Goal: Task Accomplishment & Management: Use online tool/utility

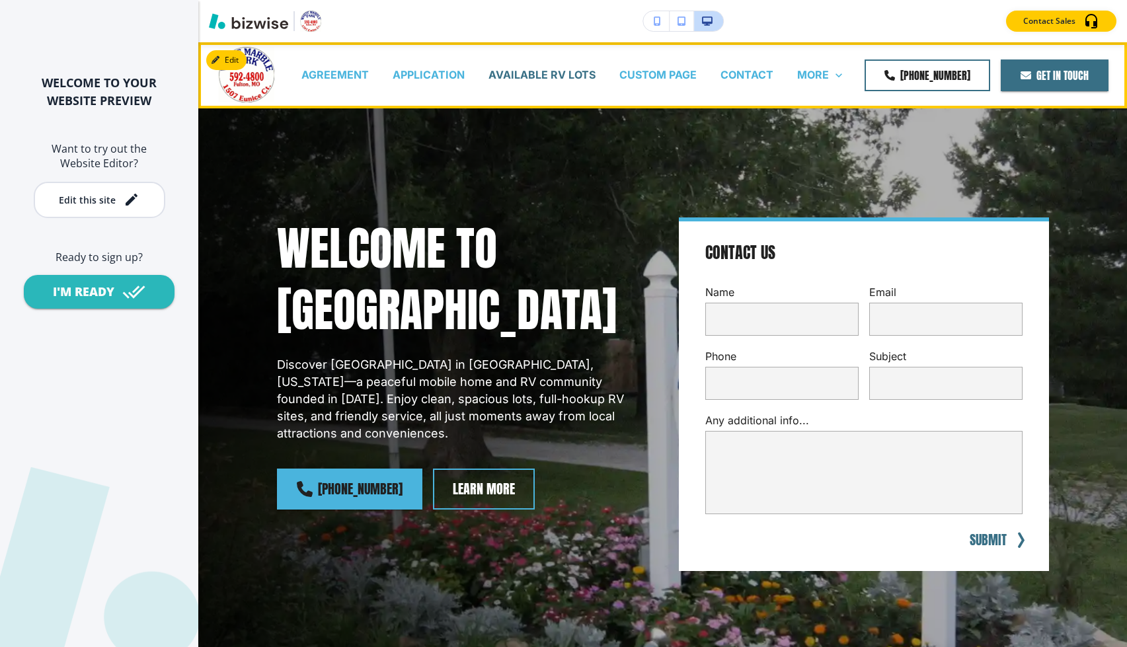
click at [555, 71] on p "AVAILABLE RV LOTS" at bounding box center [541, 74] width 107 height 15
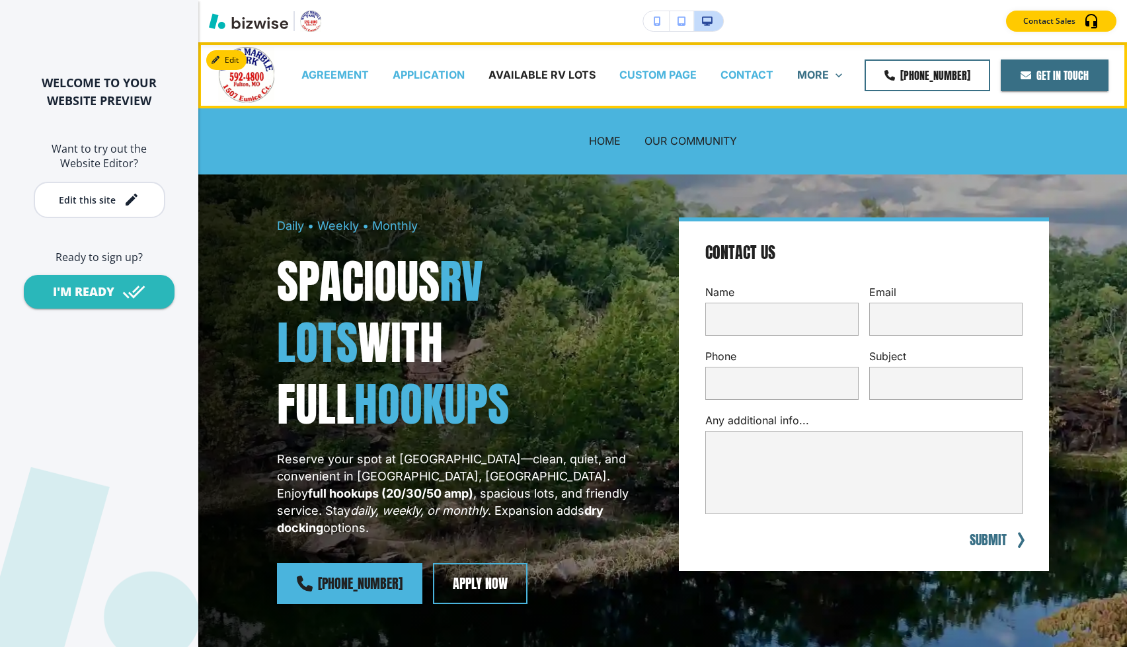
click at [821, 74] on p "MORE" at bounding box center [813, 74] width 32 height 15
click at [669, 139] on p "OUR COMMUNITY" at bounding box center [690, 140] width 93 height 15
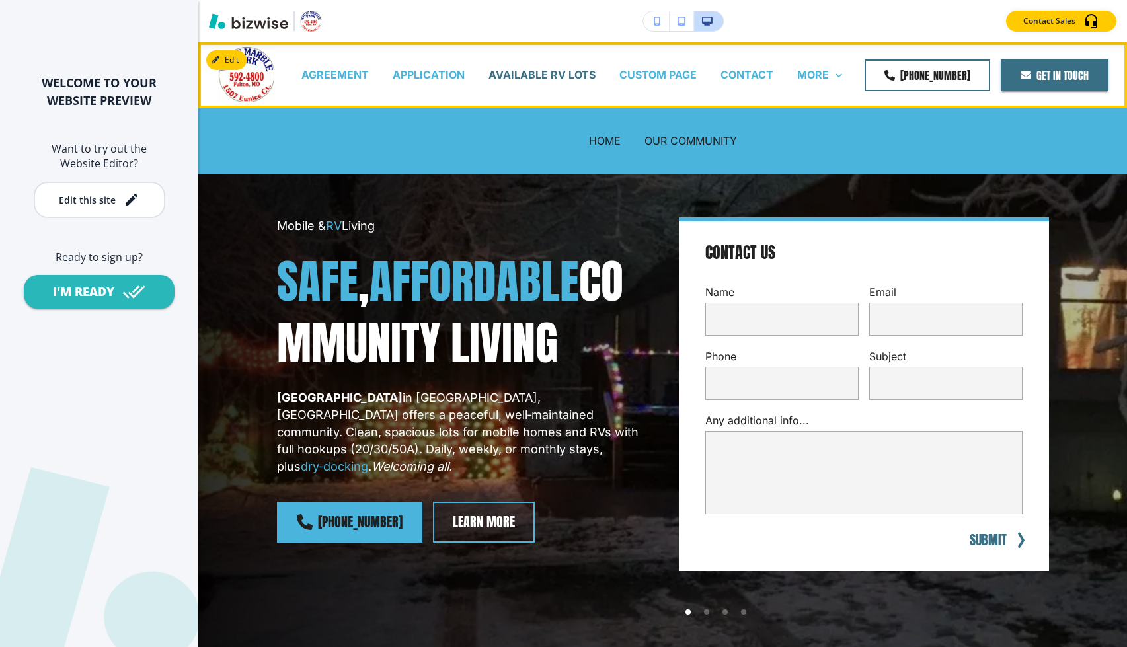
click at [550, 77] on p "AVAILABLE RV LOTS" at bounding box center [541, 74] width 107 height 15
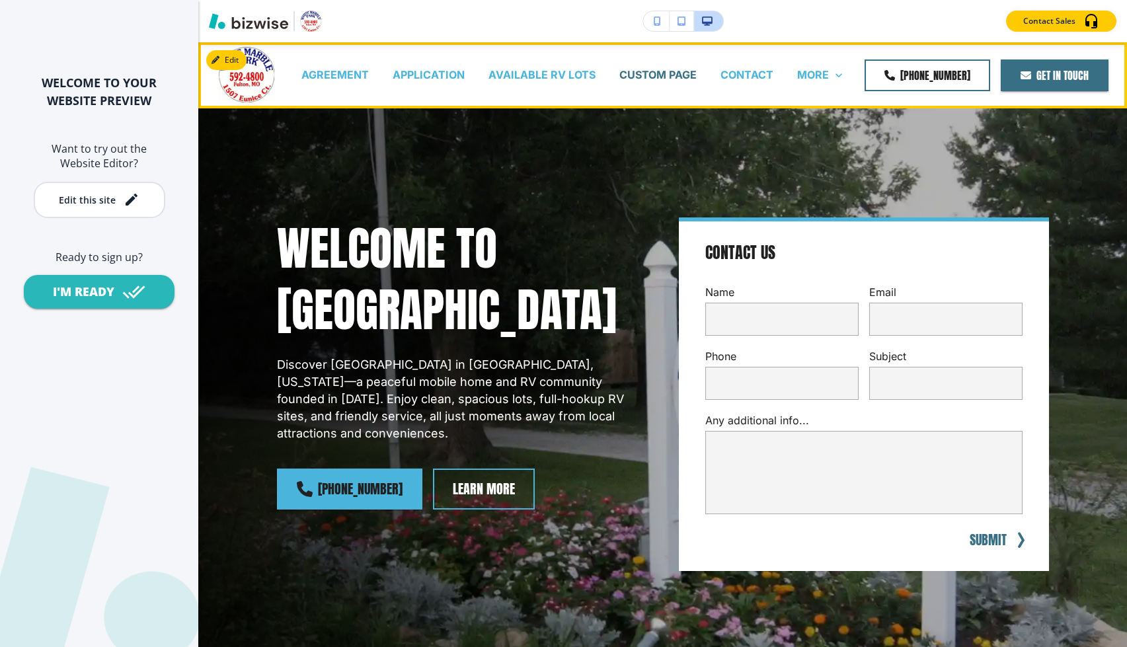
click at [671, 73] on p "CUSTOM PAGE" at bounding box center [657, 74] width 77 height 15
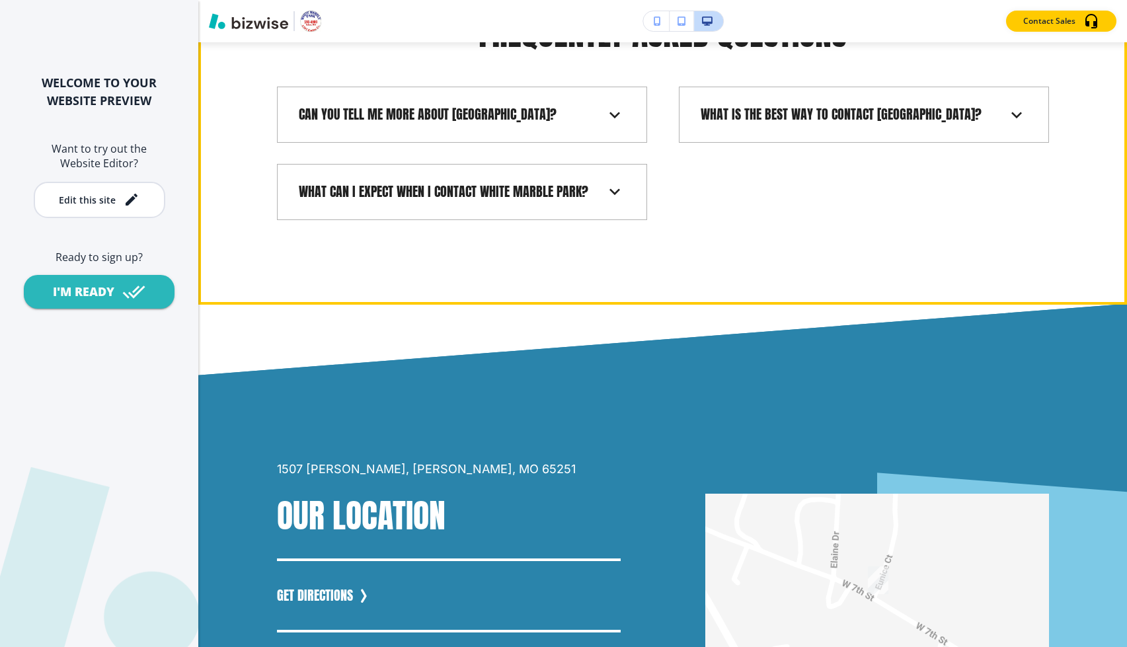
scroll to position [2619, 0]
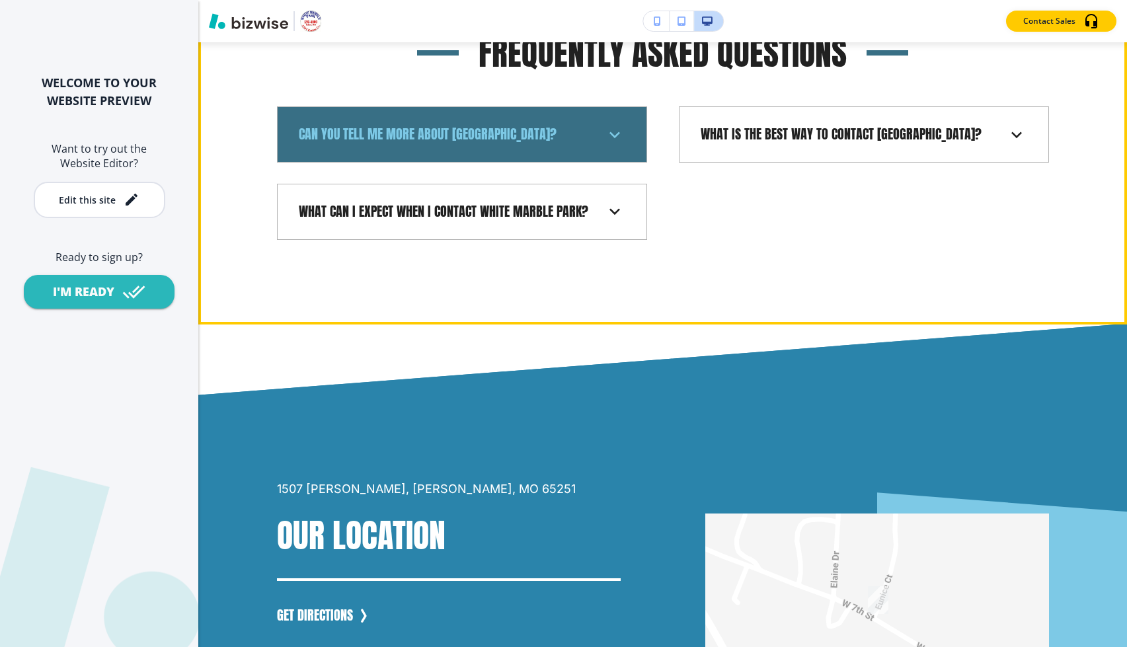
click at [622, 145] on icon at bounding box center [614, 134] width 21 height 21
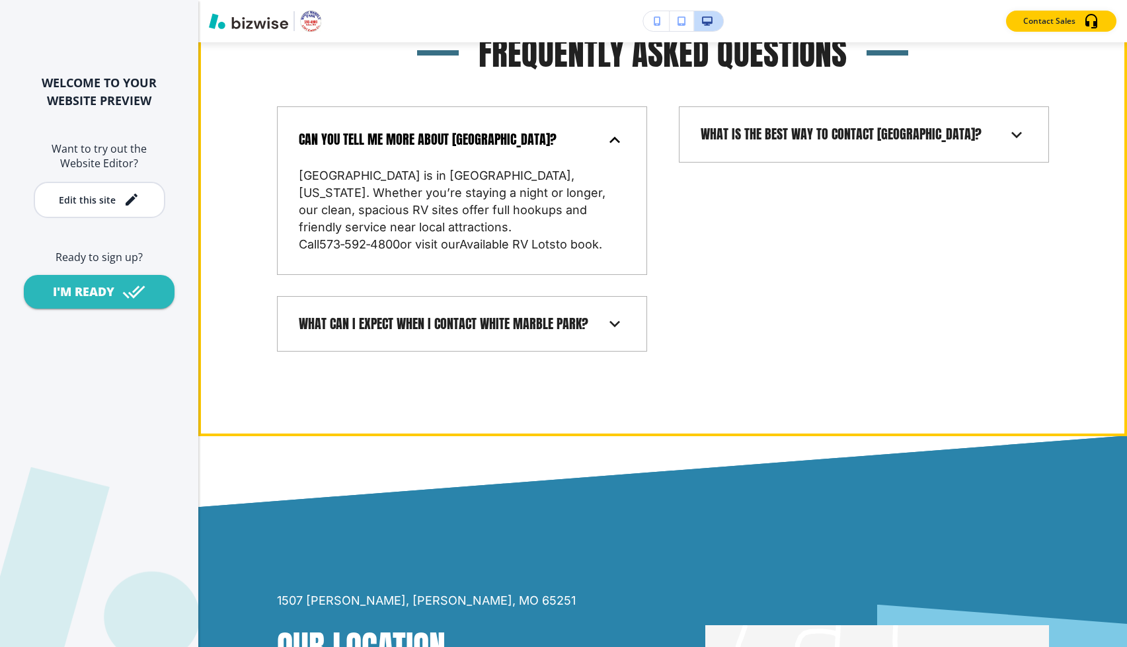
click at [613, 151] on icon at bounding box center [614, 140] width 21 height 21
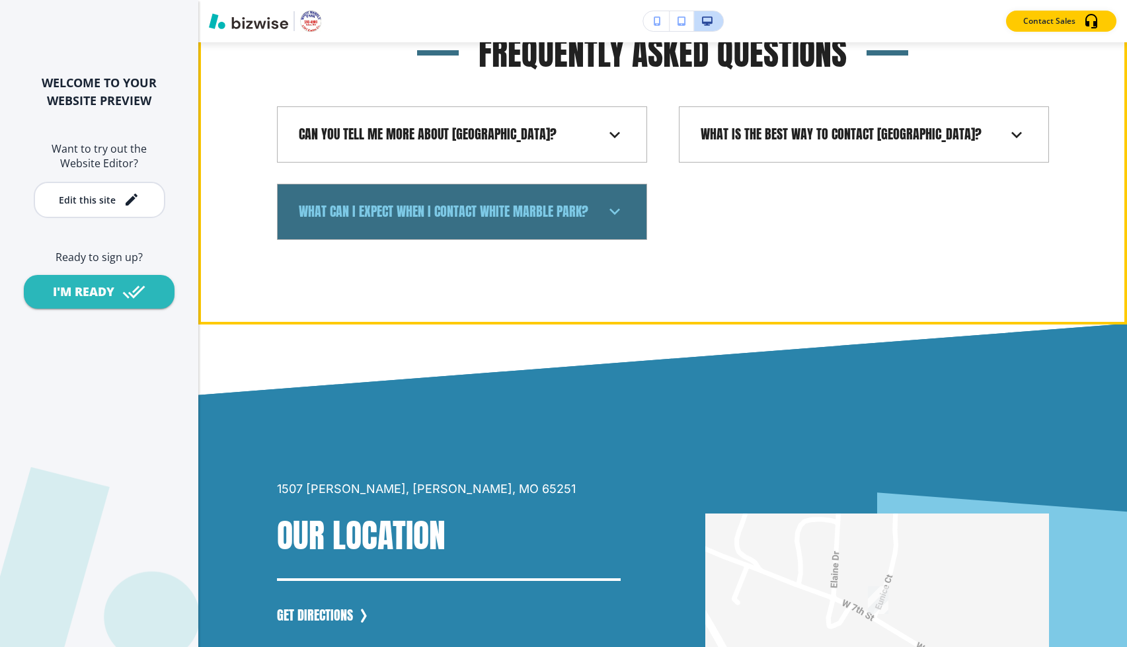
click at [632, 229] on div "What can I expect when I contact White Marble Park?" at bounding box center [462, 212] width 348 height 34
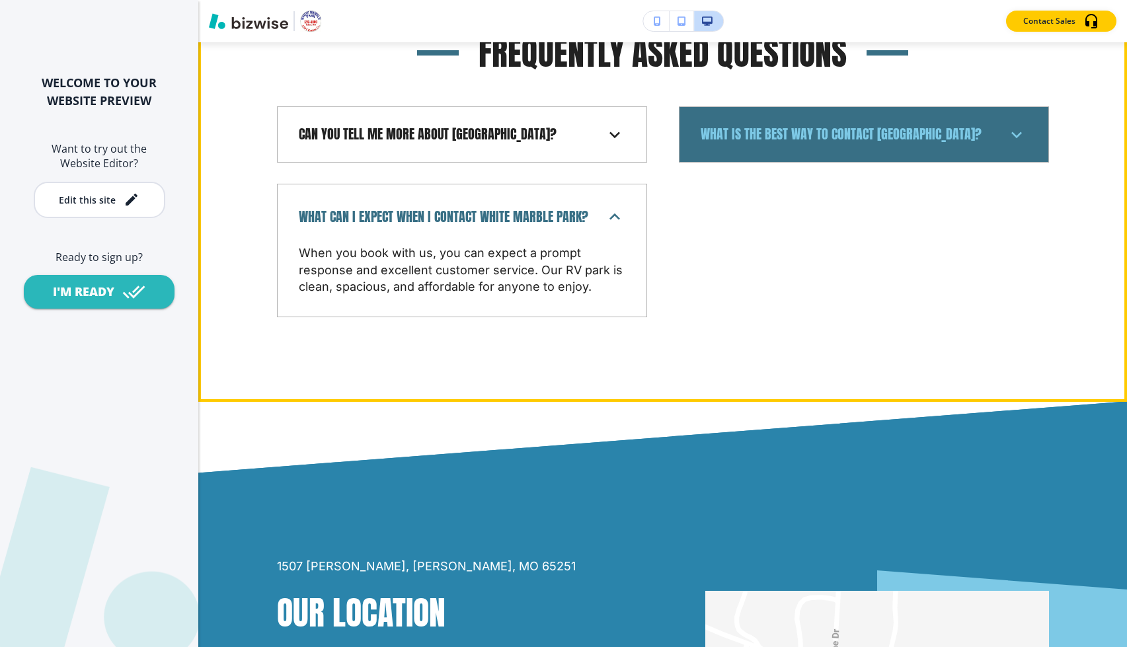
click at [783, 151] on div "What is the best way to contact [GEOGRAPHIC_DATA]?" at bounding box center [864, 135] width 348 height 34
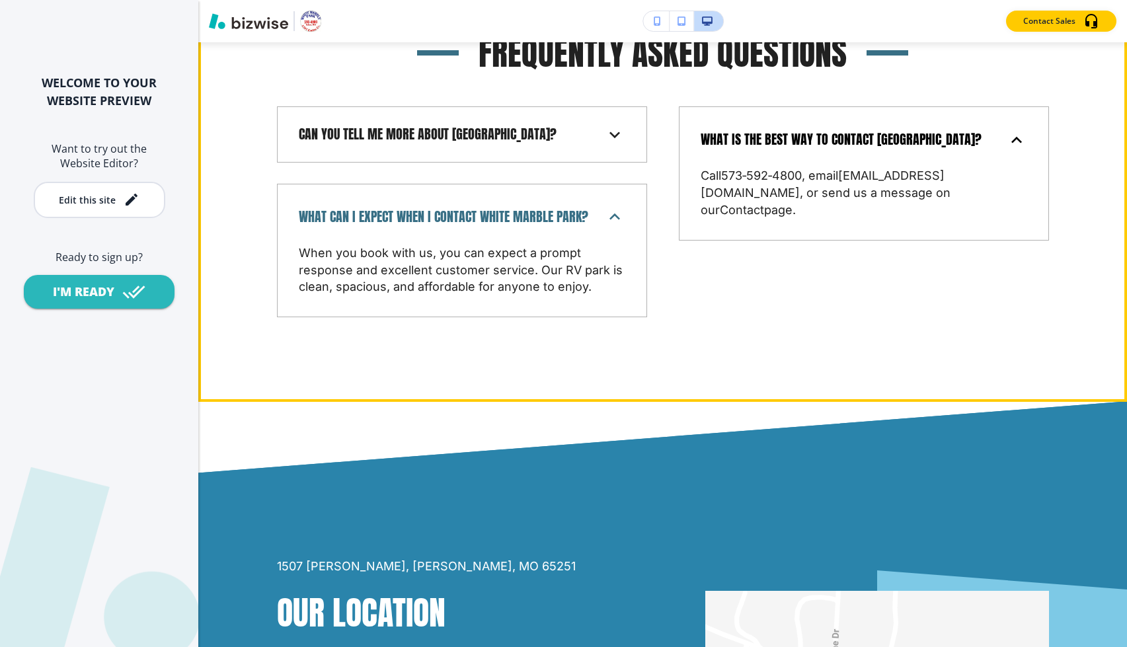
click at [803, 149] on h6 "What is the best way to contact [GEOGRAPHIC_DATA]?" at bounding box center [840, 140] width 281 height 18
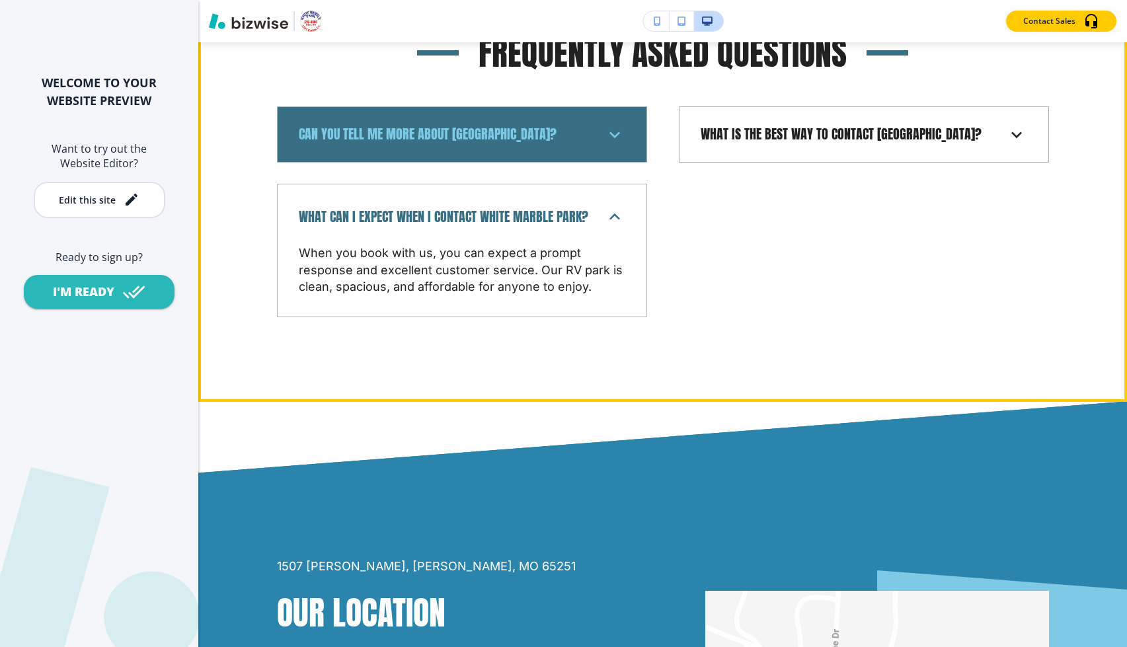
click at [608, 145] on icon at bounding box center [614, 134] width 21 height 21
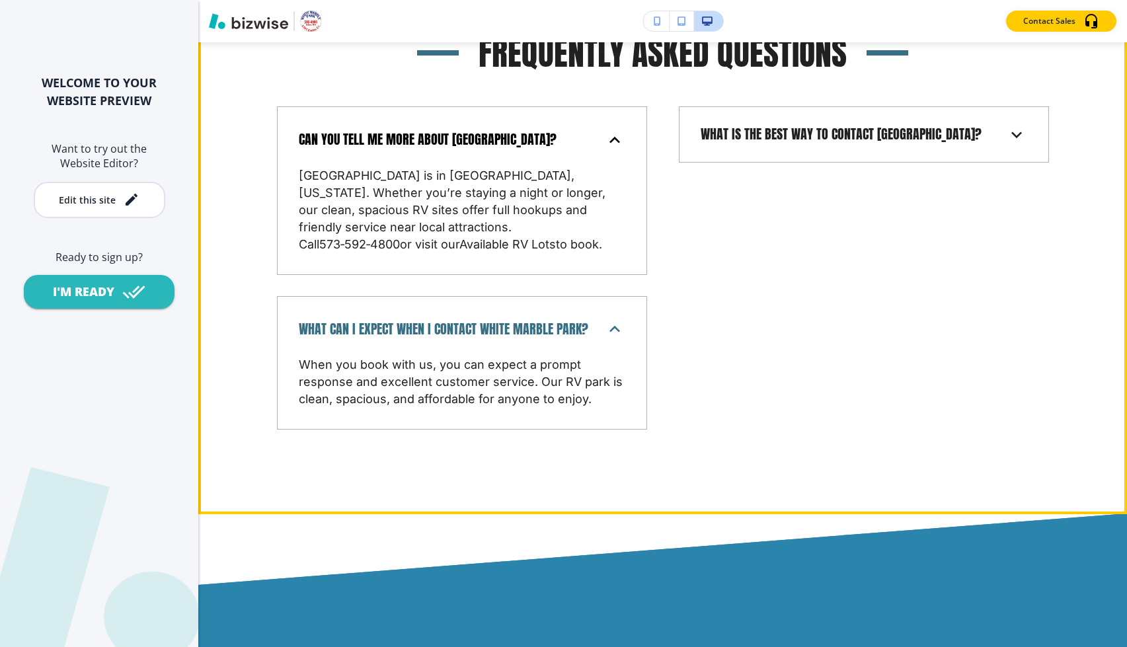
click at [602, 149] on div "Can you tell me more about [GEOGRAPHIC_DATA]?" at bounding box center [451, 140] width 305 height 18
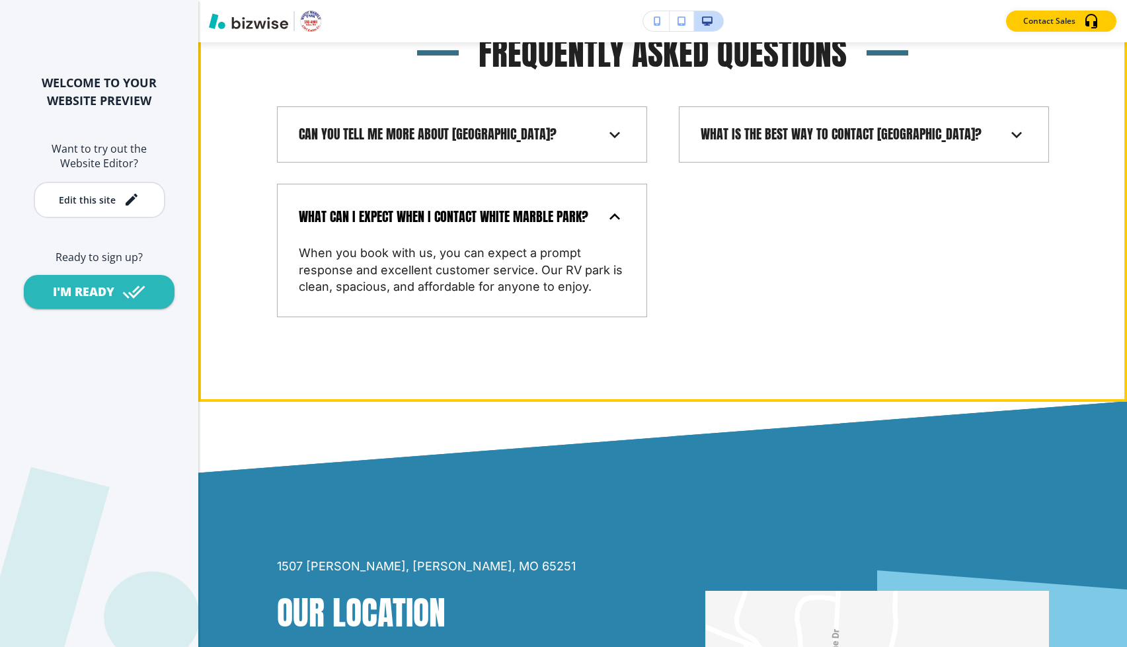
click at [585, 239] on div "What can I expect when I contact White Marble Park?" at bounding box center [462, 217] width 348 height 44
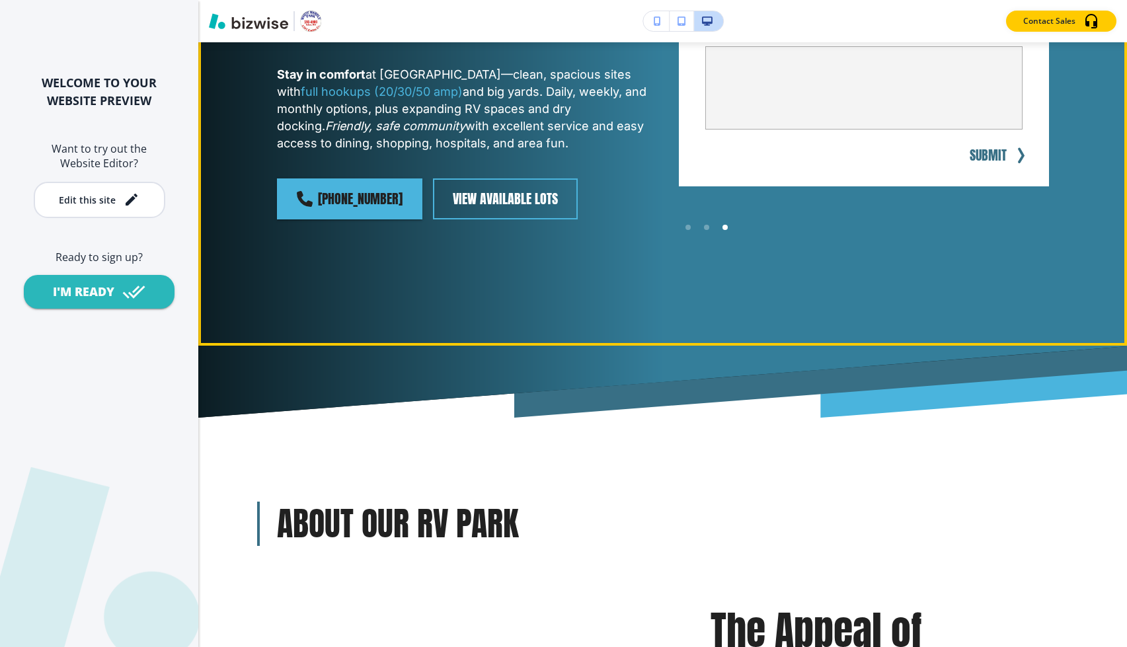
scroll to position [0, 0]
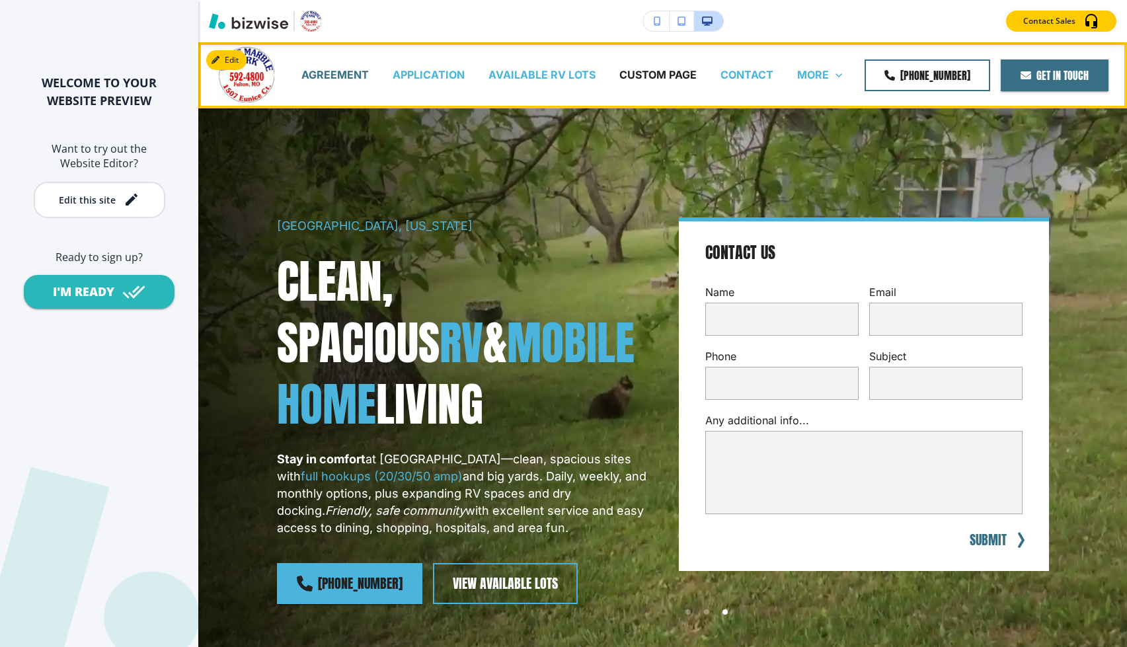
click at [335, 81] on p "AGREEMENT" at bounding box center [334, 74] width 67 height 15
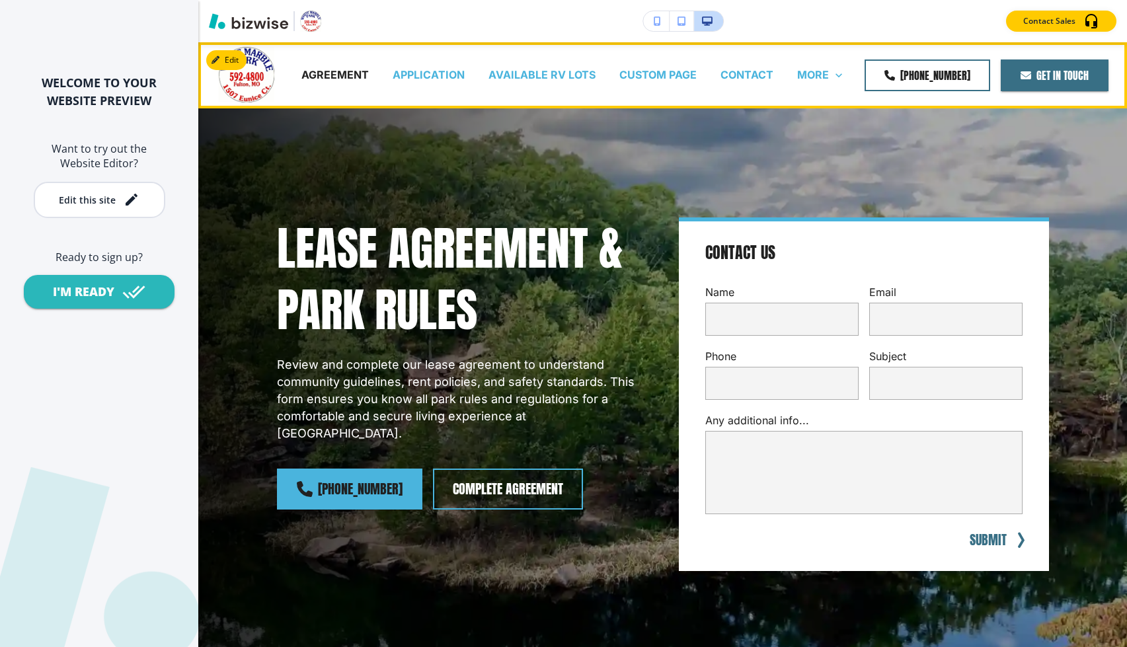
click at [437, 67] on div "APPLICATION" at bounding box center [429, 75] width 96 height 53
click at [437, 71] on p "APPLICATION" at bounding box center [429, 74] width 72 height 15
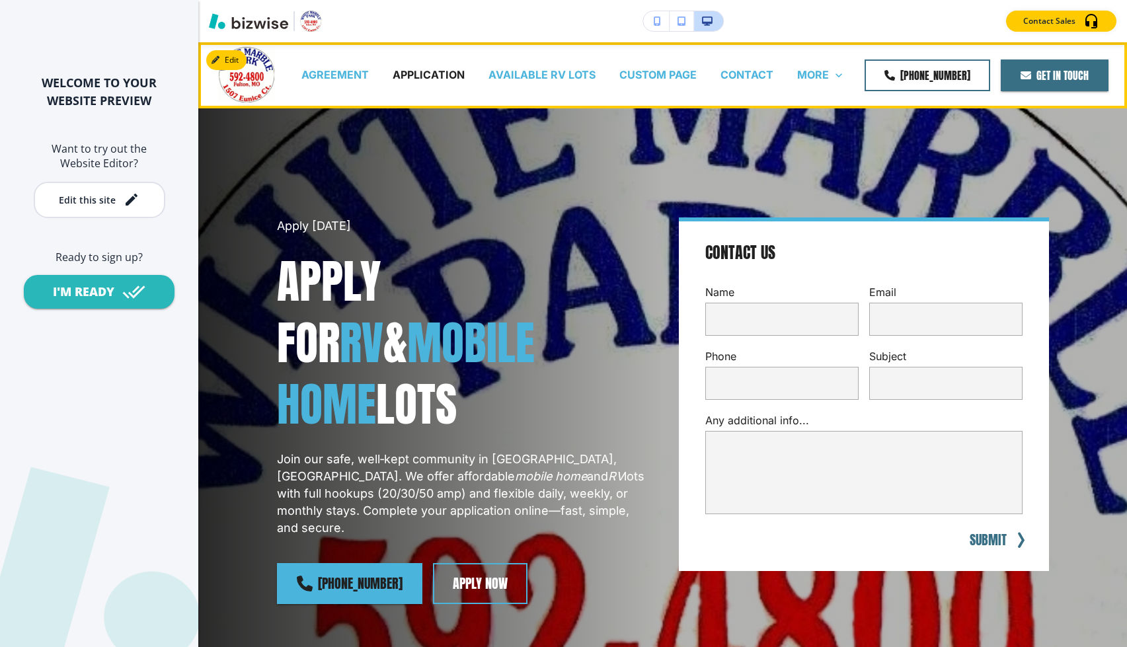
click at [256, 72] on img at bounding box center [246, 75] width 56 height 56
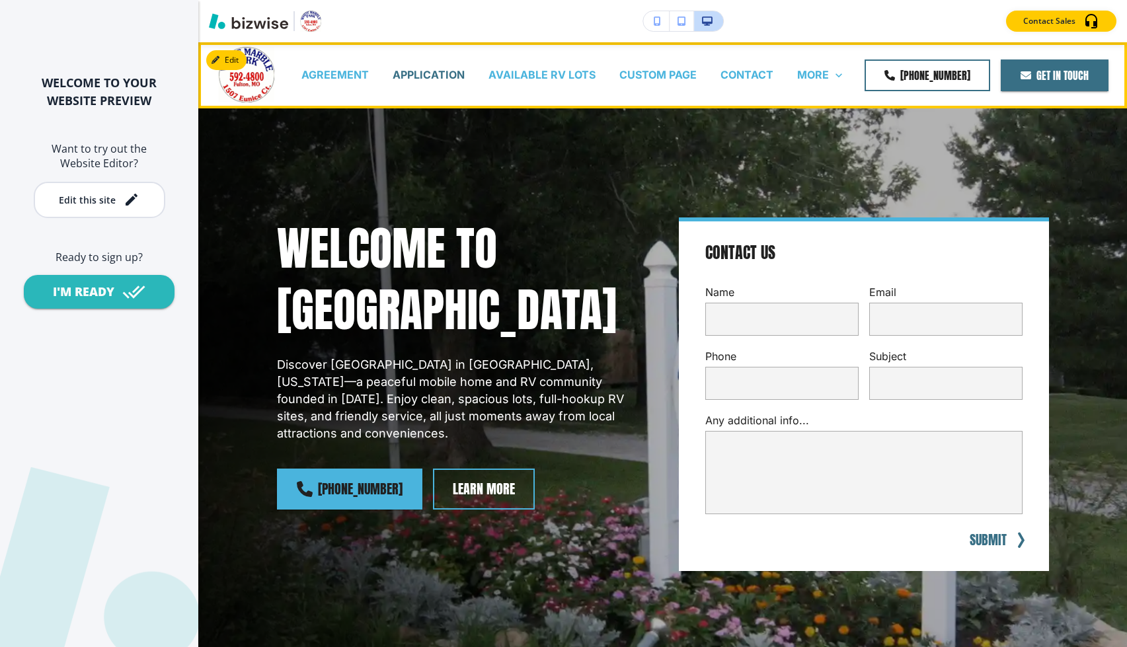
click at [462, 69] on p "APPLICATION" at bounding box center [429, 74] width 72 height 15
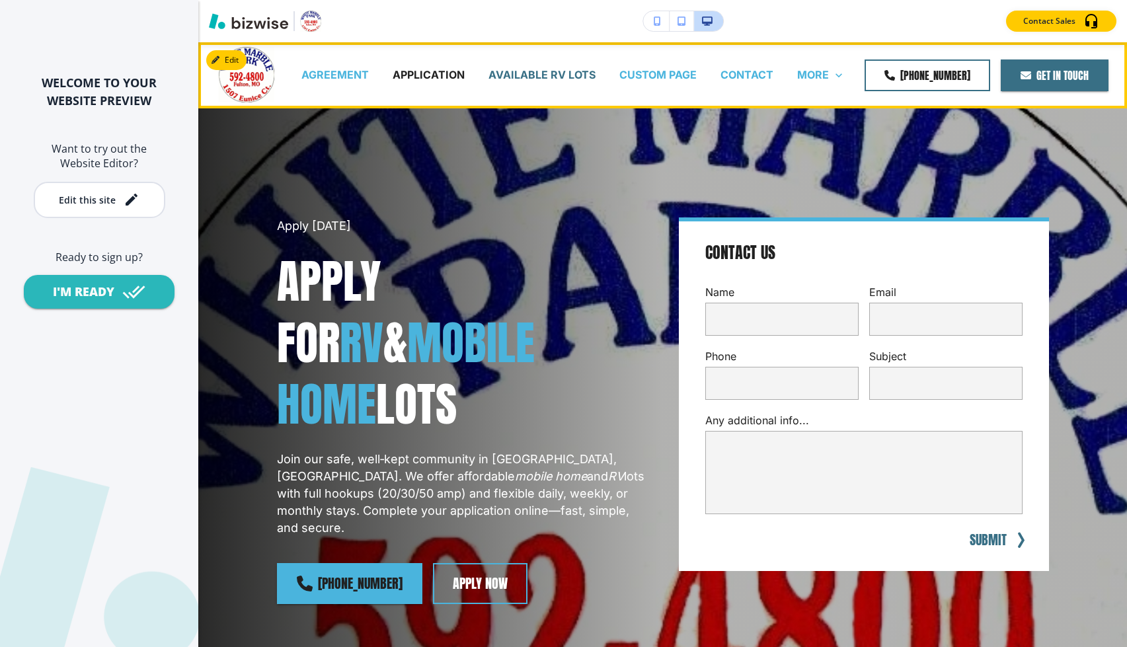
click at [559, 75] on p "AVAILABLE RV LOTS" at bounding box center [541, 74] width 107 height 15
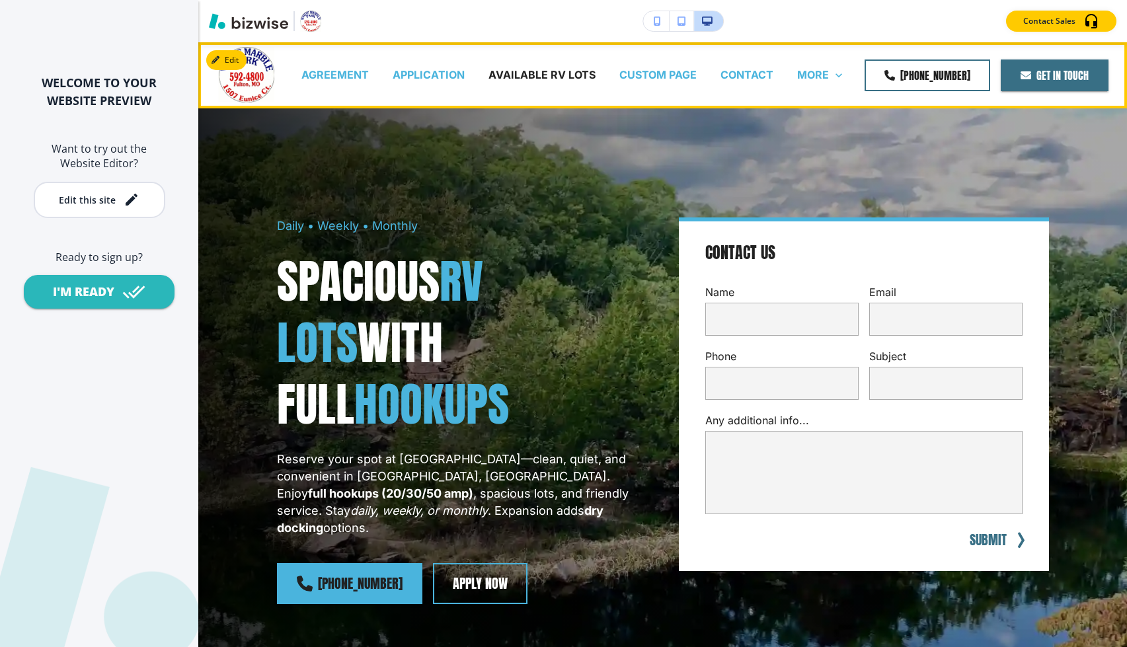
click at [474, 75] on div "APPLICATION" at bounding box center [429, 74] width 96 height 15
click at [457, 77] on p "APPLICATION" at bounding box center [429, 74] width 72 height 15
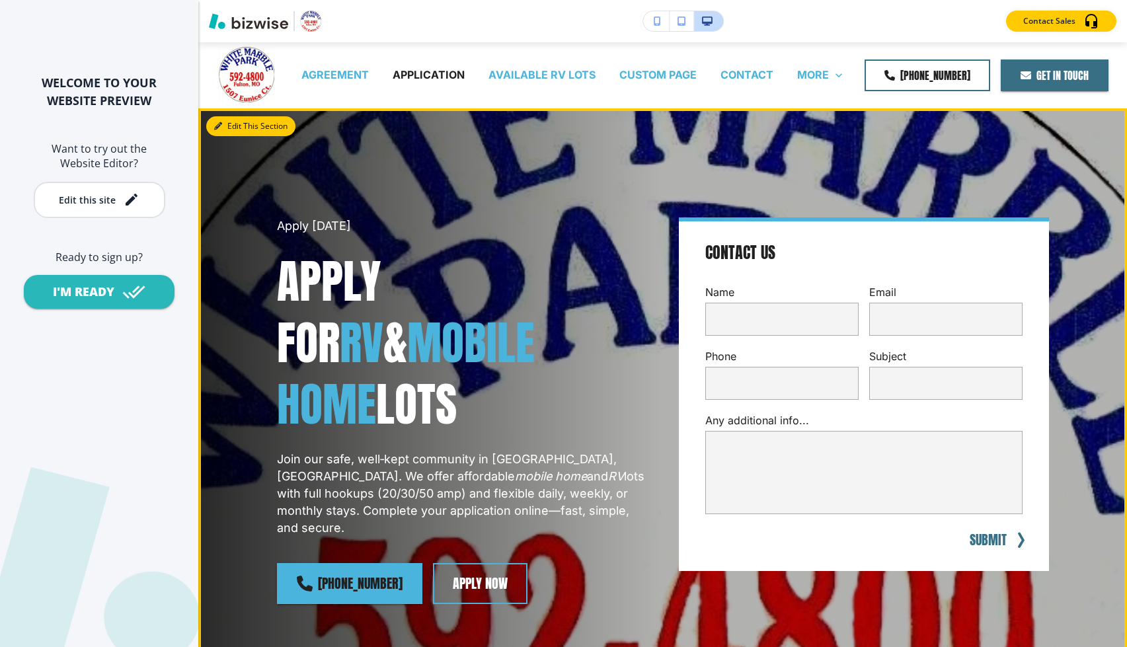
click at [226, 132] on button "Edit This Section" at bounding box center [250, 126] width 89 height 20
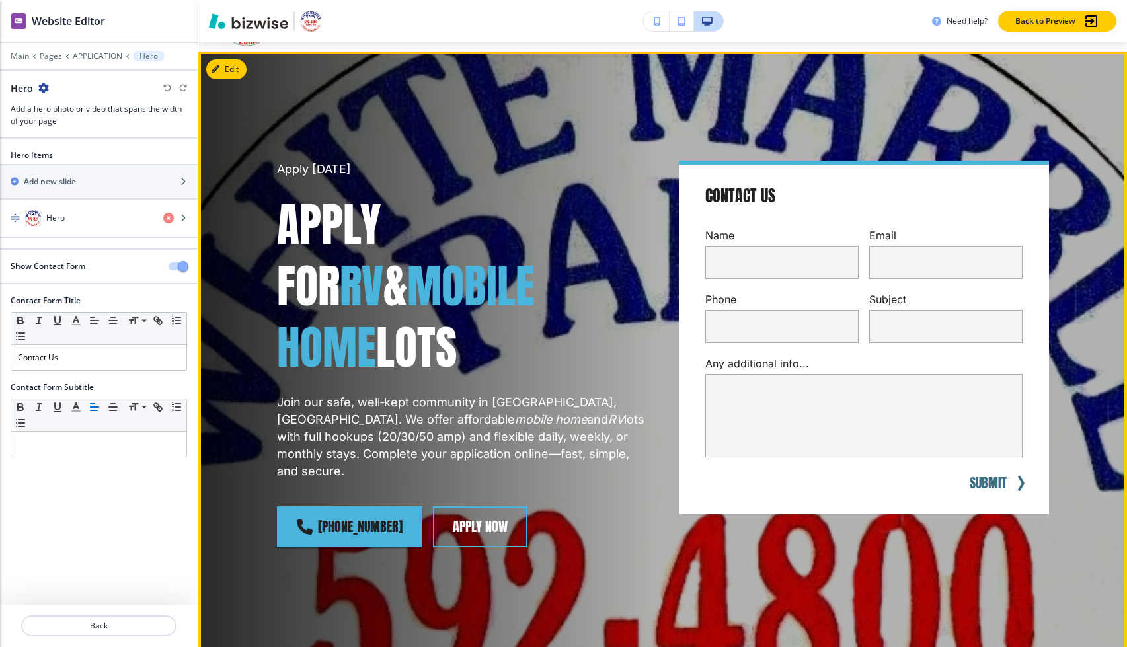
scroll to position [66, 0]
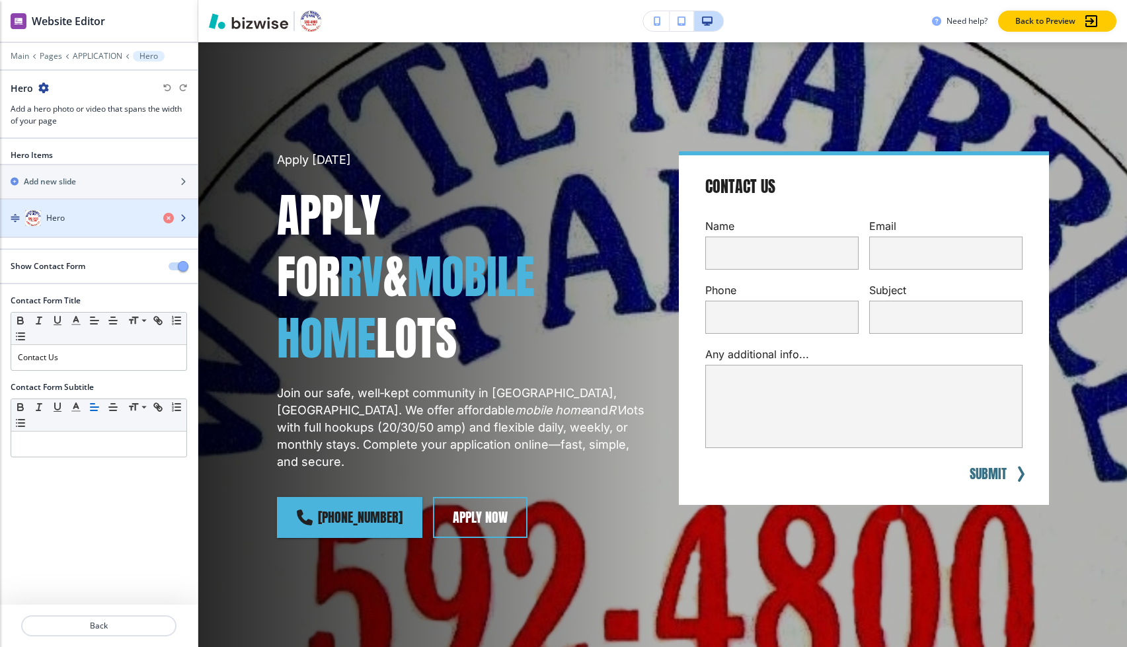
click at [69, 214] on div "Hero" at bounding box center [76, 218] width 153 height 16
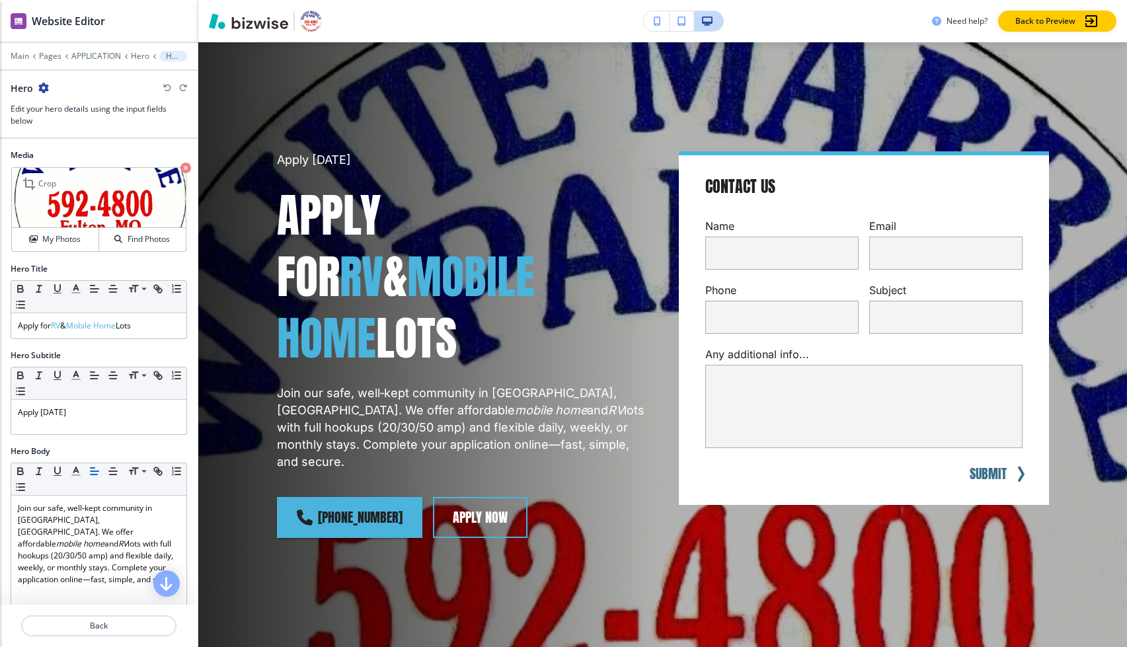
click at [140, 187] on img at bounding box center [99, 198] width 174 height 60
click at [67, 237] on h4 "My Photos" at bounding box center [61, 239] width 38 height 12
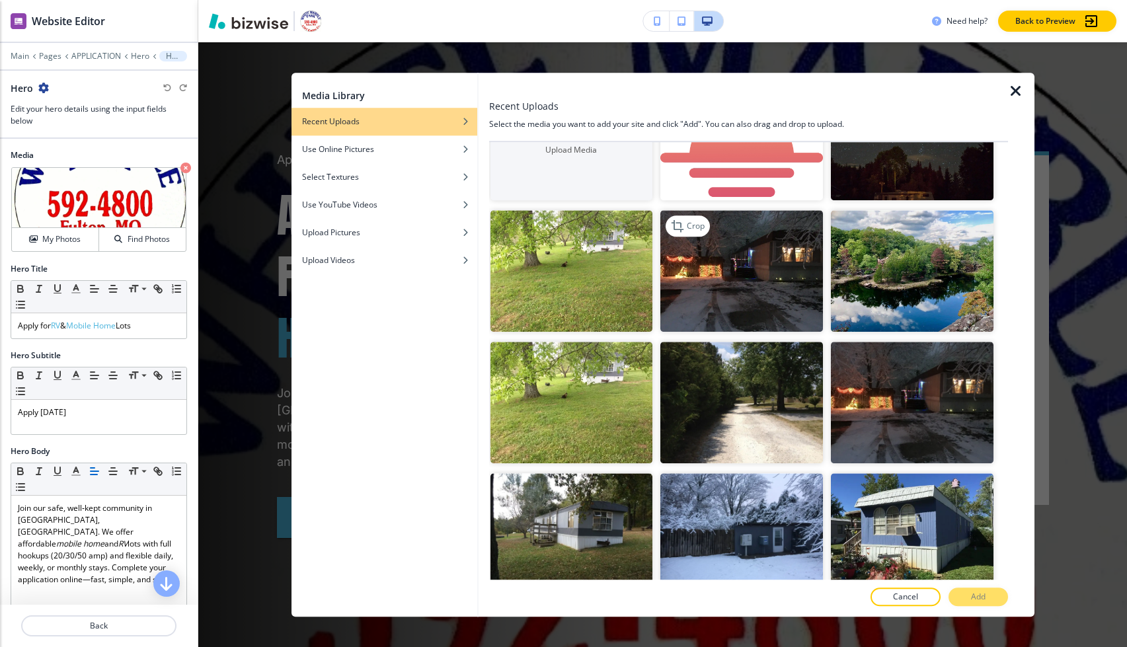
scroll to position [125, 0]
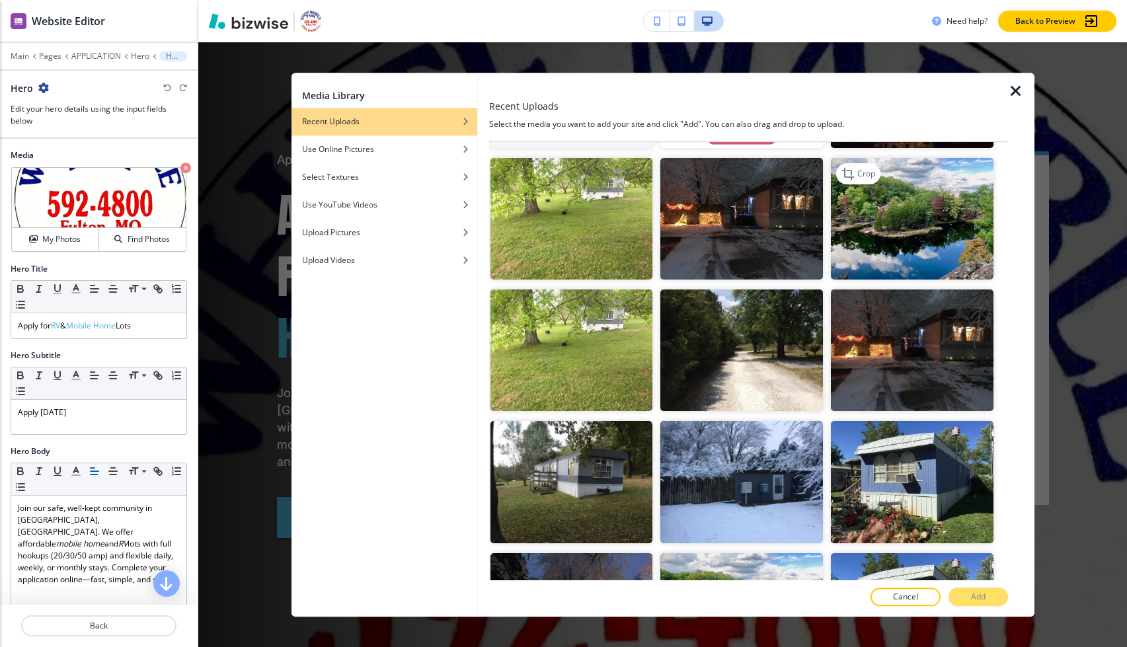
click at [864, 242] on img "button" at bounding box center [912, 219] width 163 height 122
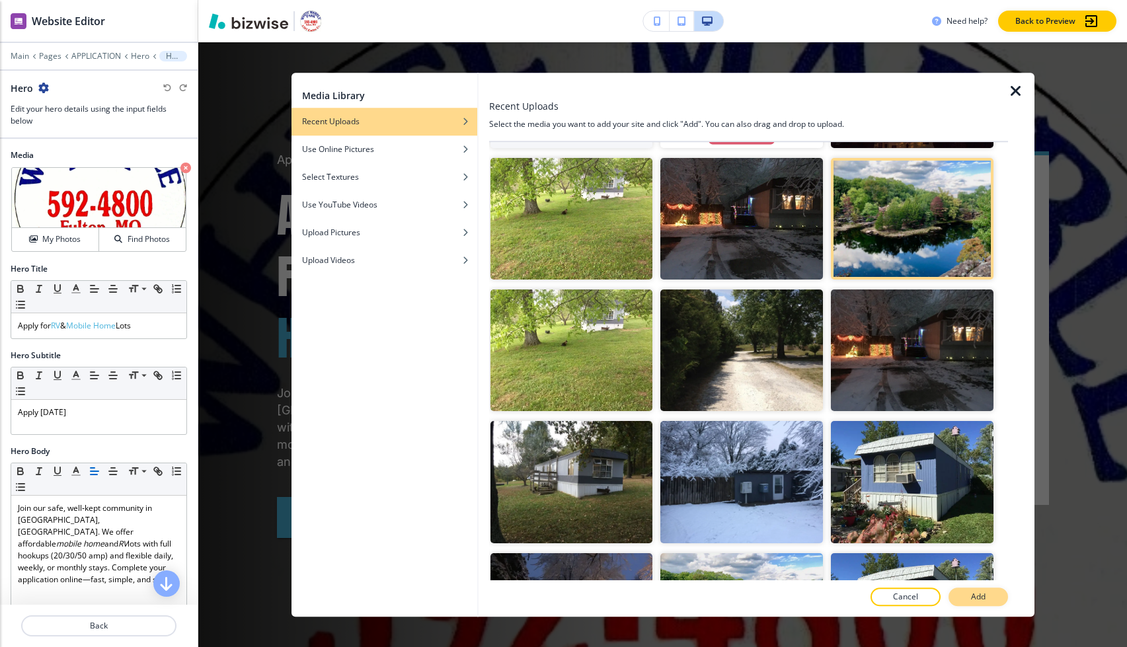
click at [958, 595] on button "Add" at bounding box center [977, 596] width 59 height 19
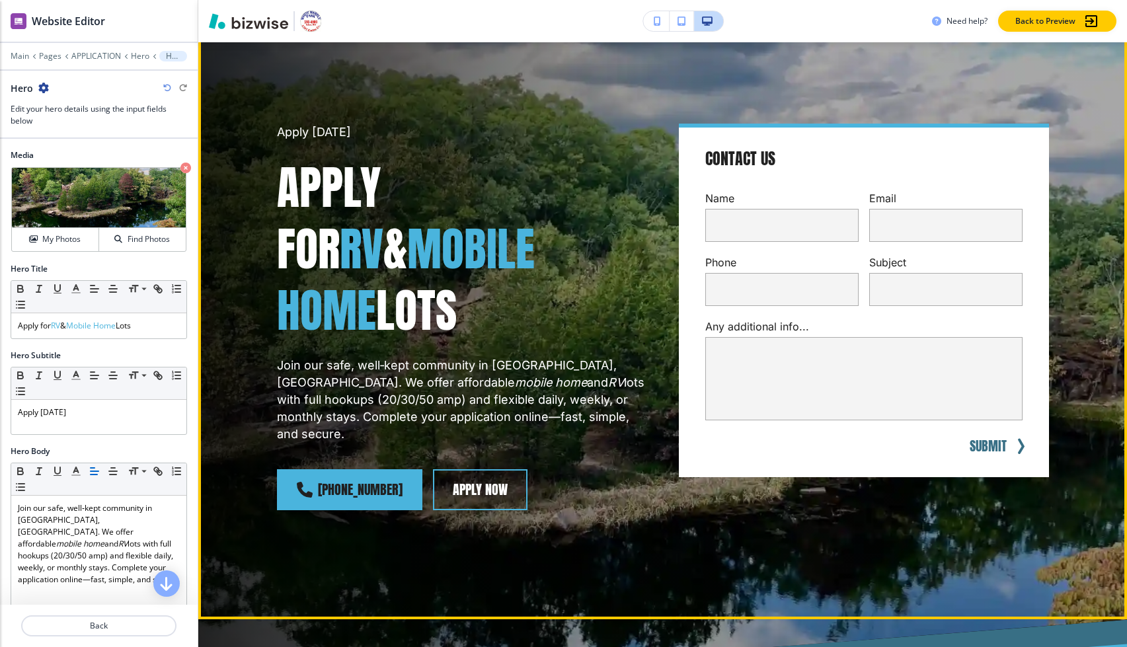
scroll to position [0, 0]
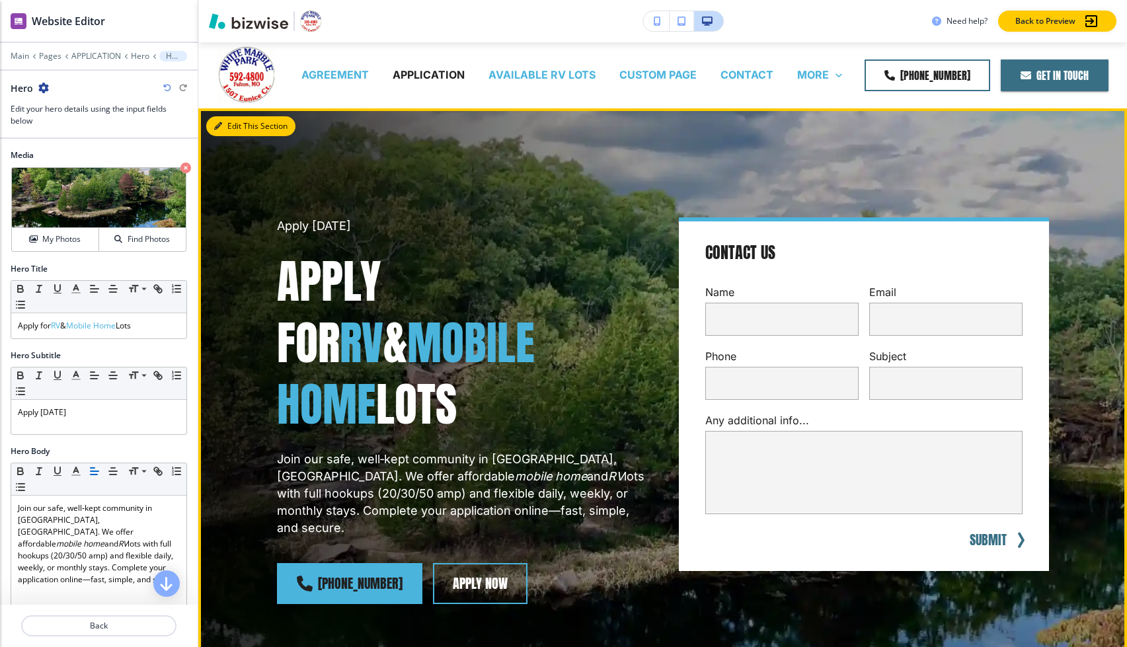
click at [226, 126] on button "Edit This Section" at bounding box center [250, 126] width 89 height 20
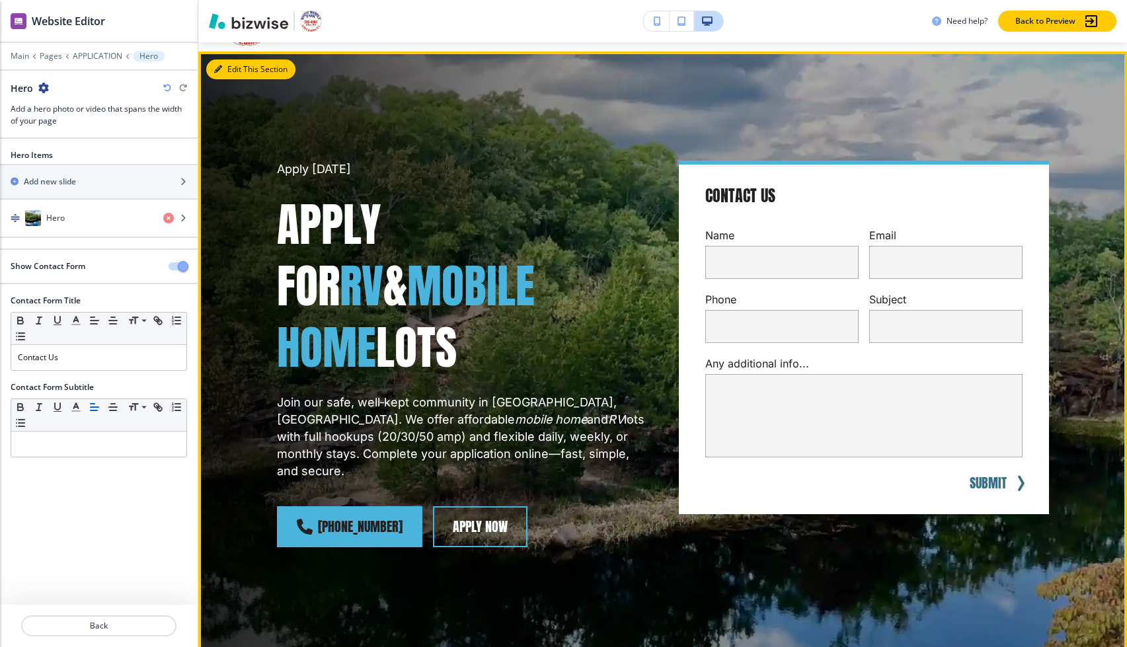
scroll to position [66, 0]
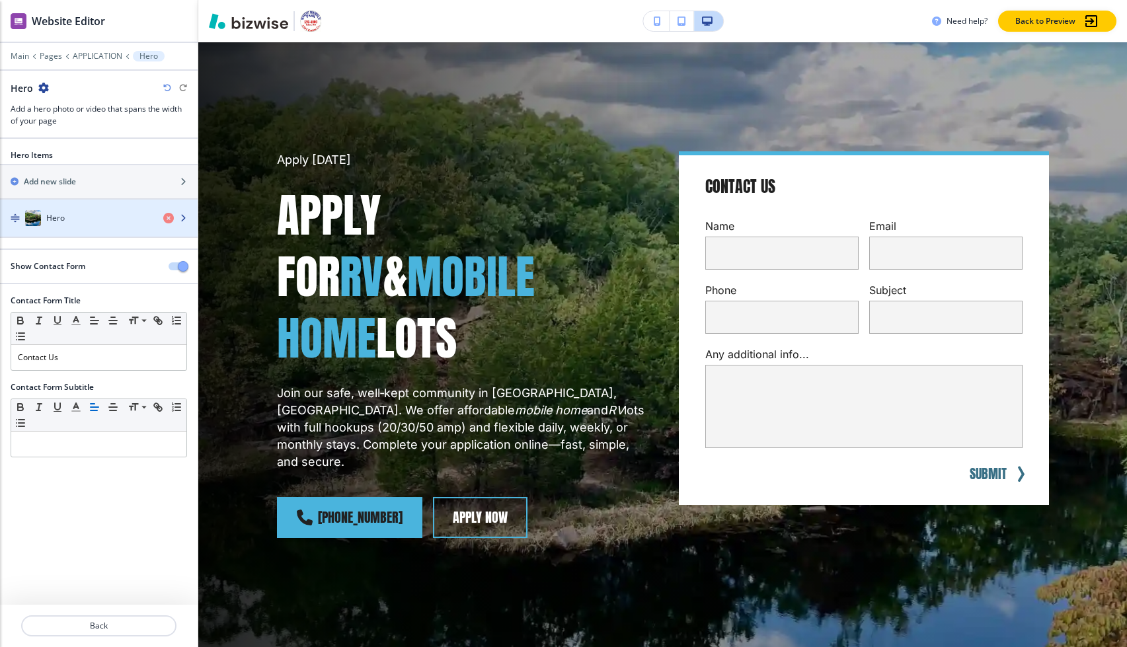
click at [126, 219] on div "Hero" at bounding box center [76, 218] width 153 height 16
click at [96, 217] on div "Hero" at bounding box center [76, 218] width 153 height 16
click at [94, 222] on div "Hero" at bounding box center [76, 218] width 153 height 16
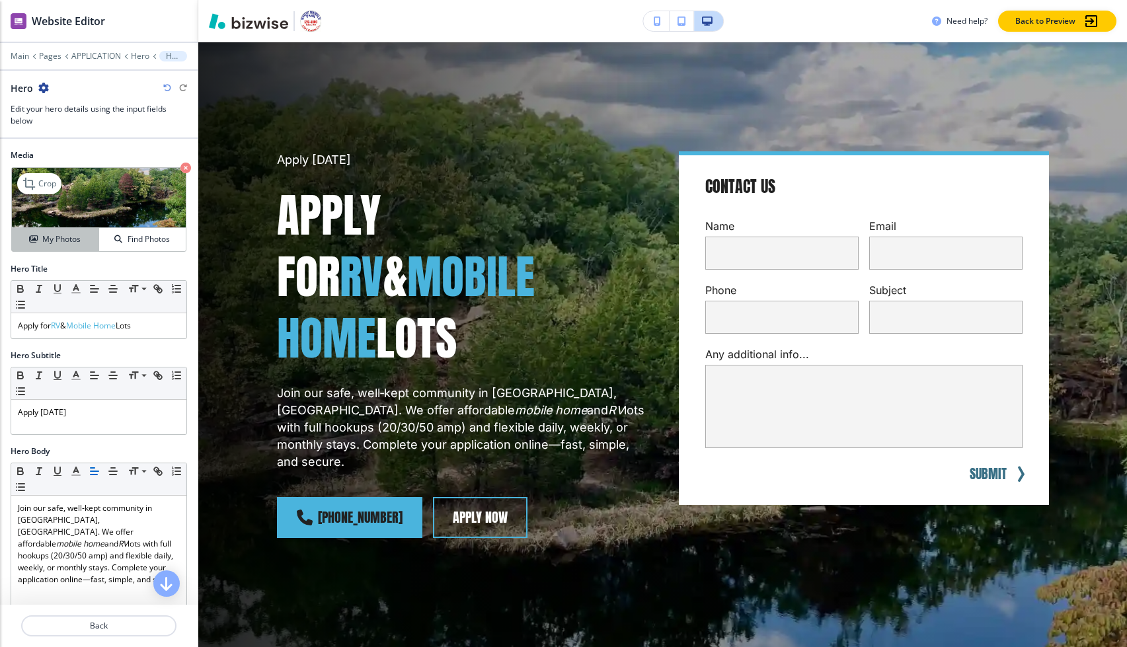
click at [65, 241] on h4 "My Photos" at bounding box center [61, 239] width 38 height 12
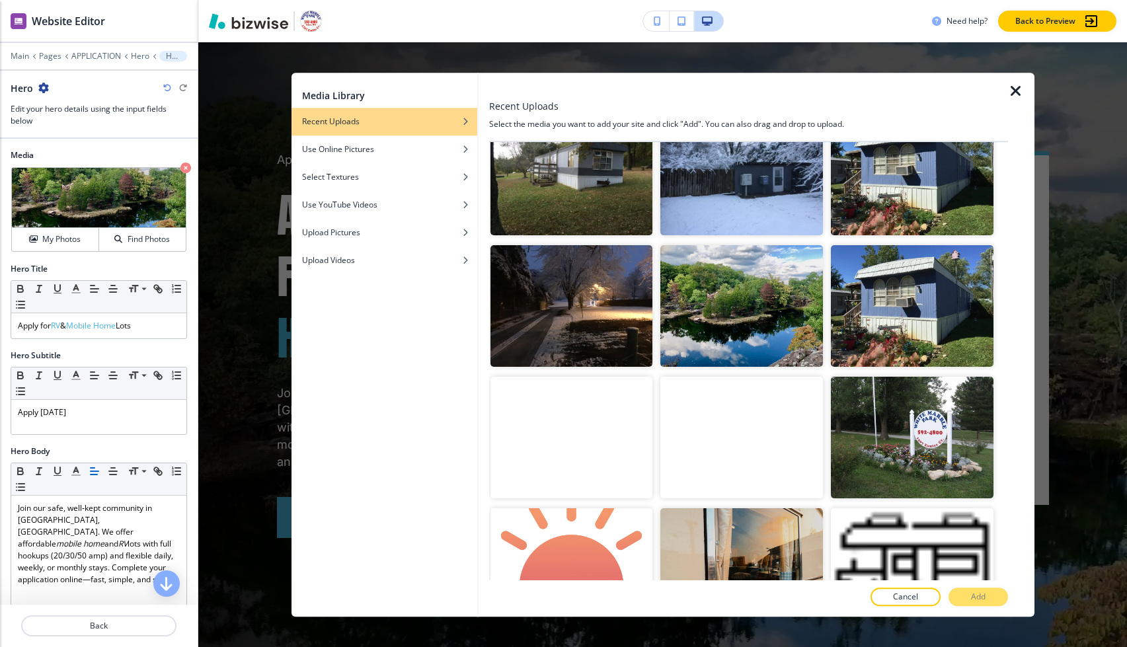
scroll to position [496, 0]
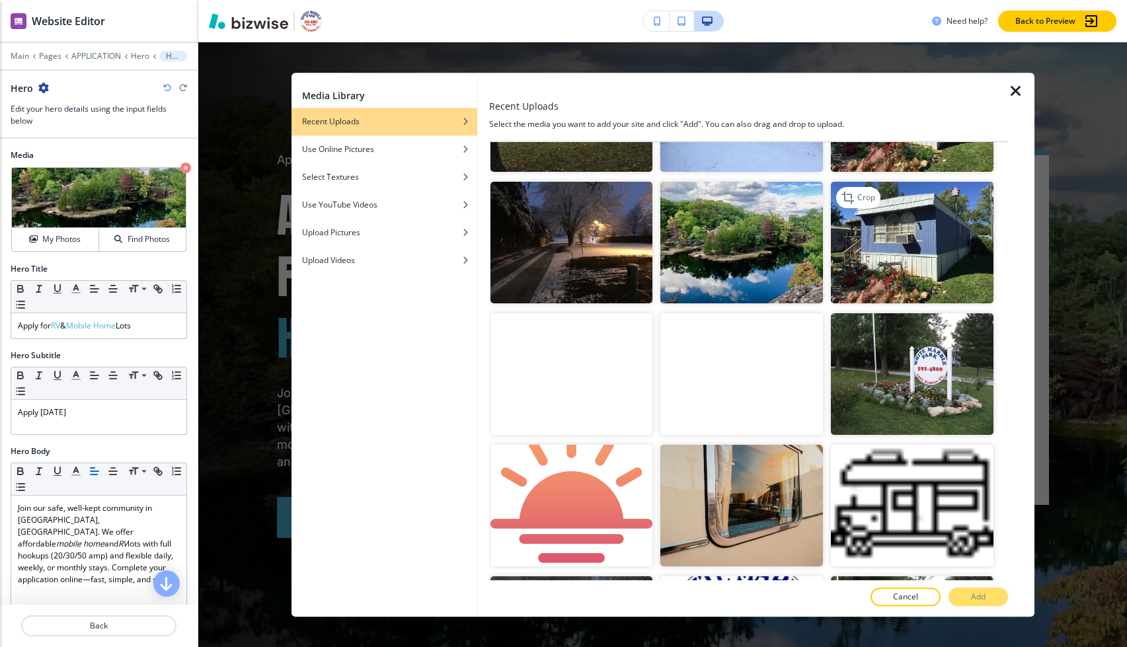
click at [920, 252] on img "button" at bounding box center [912, 243] width 163 height 122
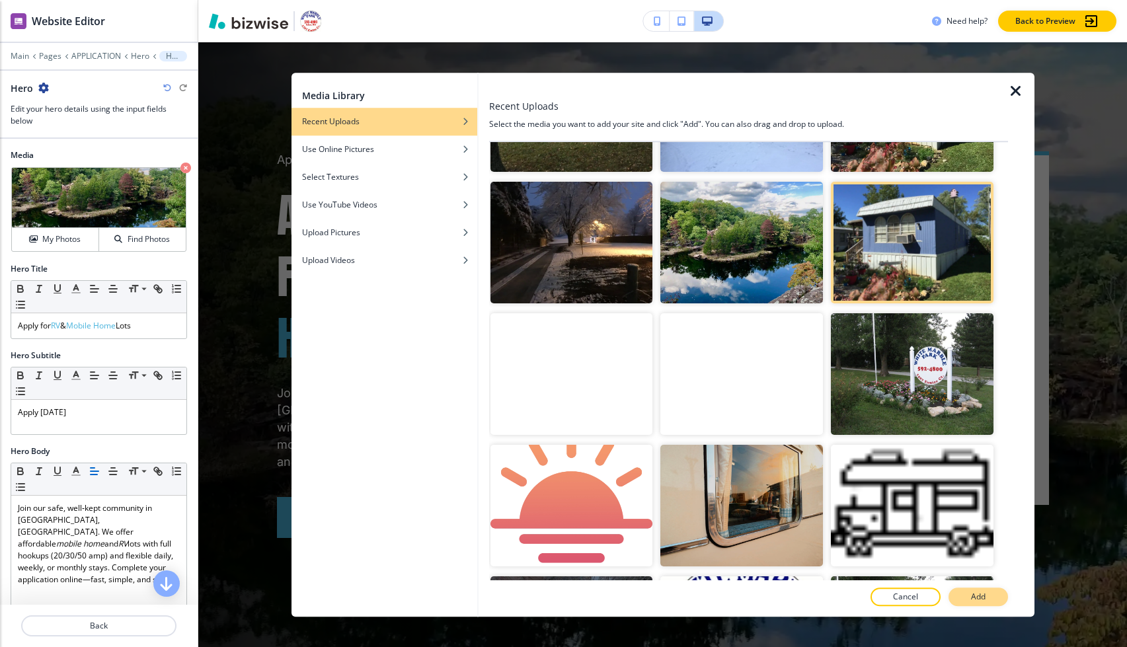
click at [998, 596] on button "Add" at bounding box center [977, 596] width 59 height 19
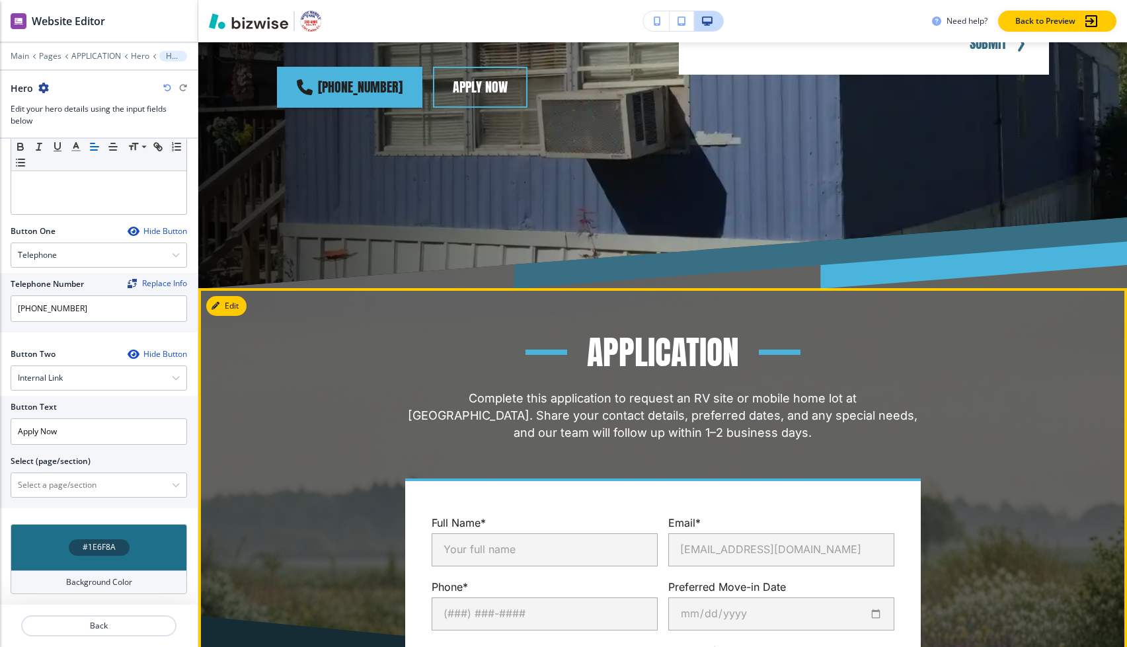
scroll to position [299, 0]
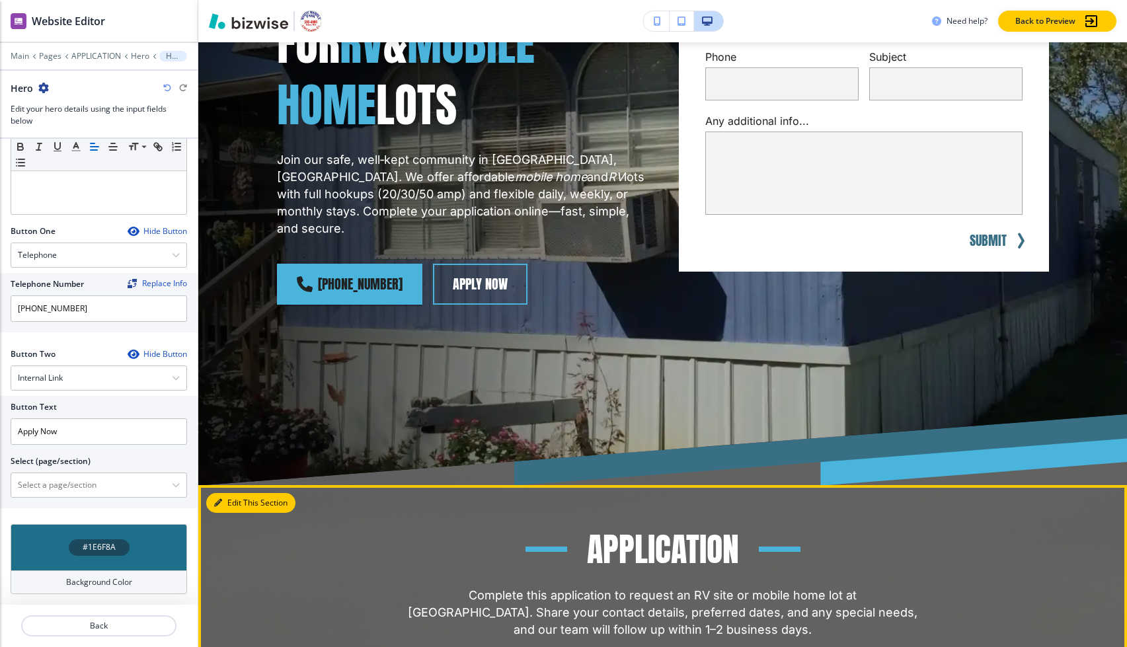
click at [226, 493] on button "Edit This Section" at bounding box center [250, 503] width 89 height 20
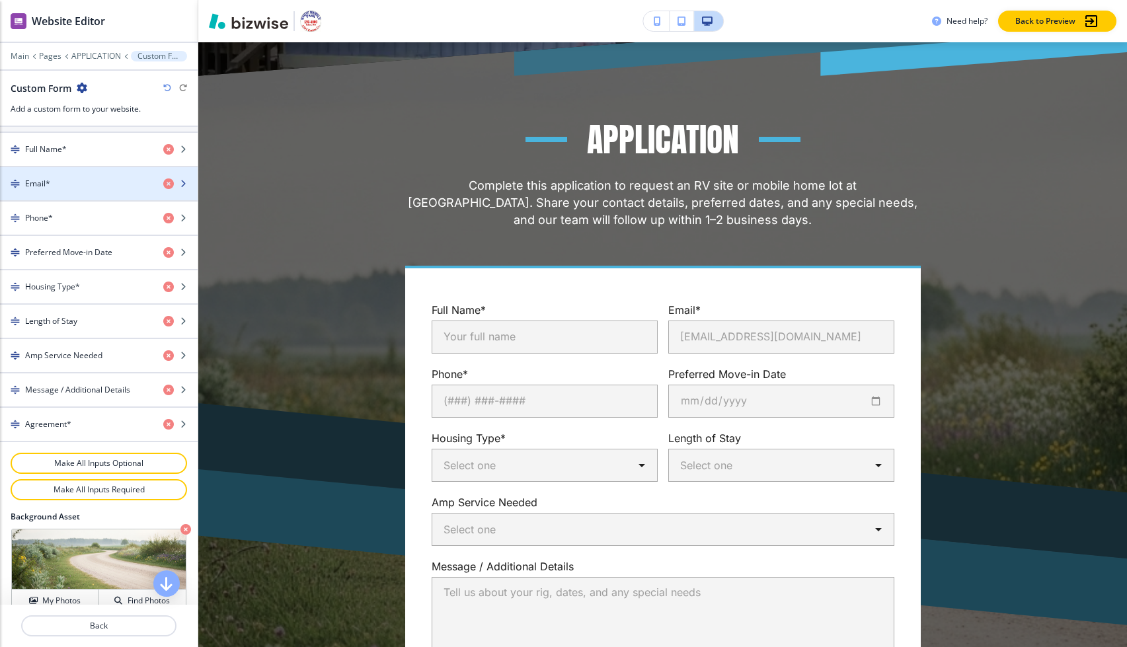
scroll to position [657, 0]
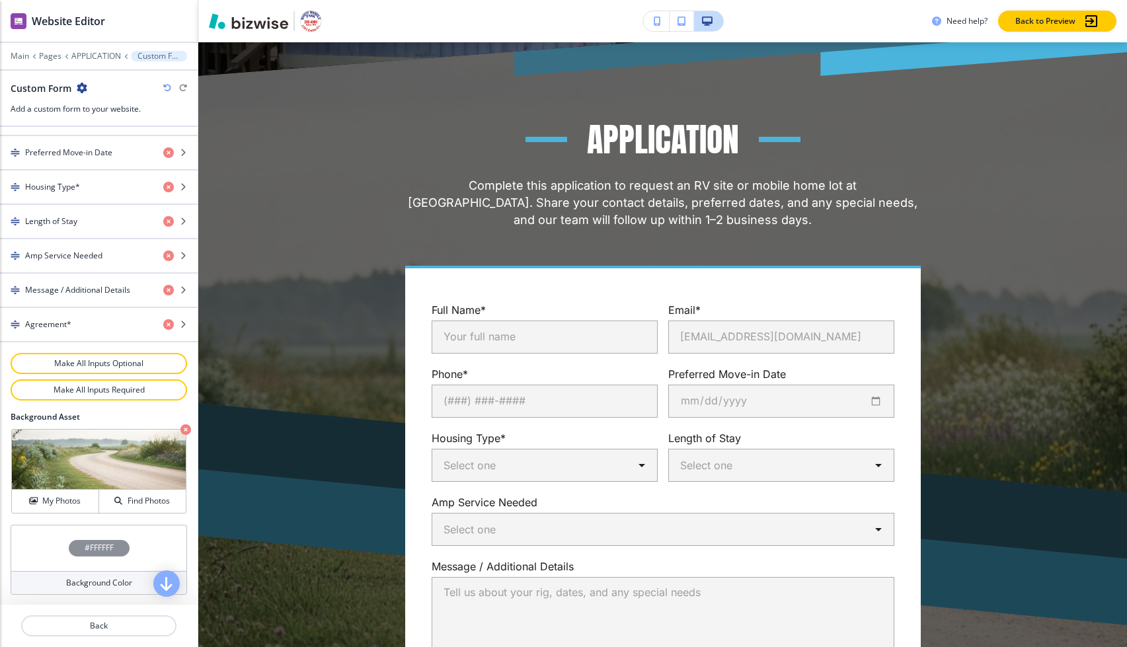
click at [100, 544] on h4 "#FFFFFF" at bounding box center [99, 548] width 29 height 12
click at [154, 533] on div "#ffffff Recommended Colors Recently Selected" at bounding box center [99, 530] width 198 height 11
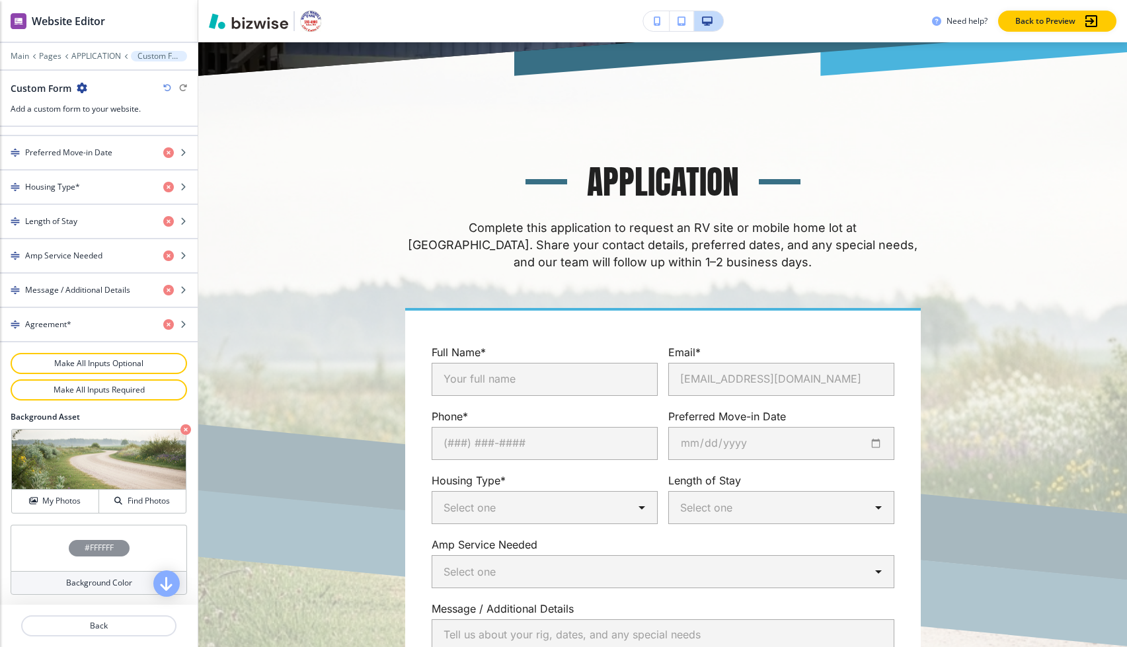
click at [125, 548] on div "#FFFFFF" at bounding box center [99, 548] width 61 height 17
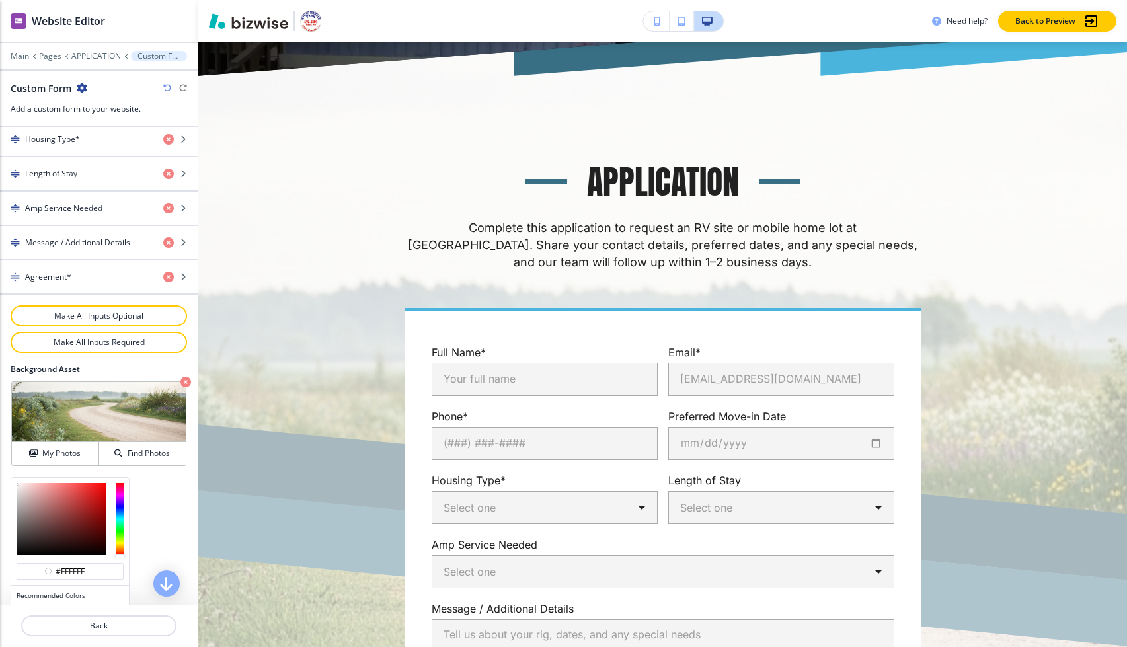
scroll to position [764, 0]
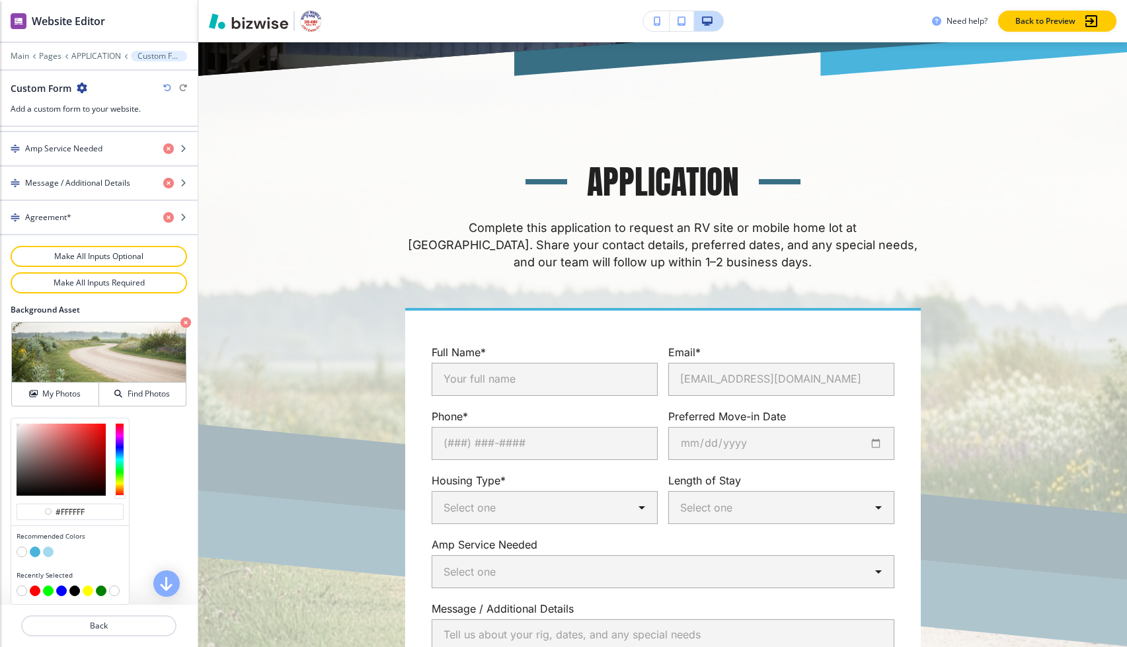
click at [50, 553] on button "button" at bounding box center [48, 551] width 11 height 11
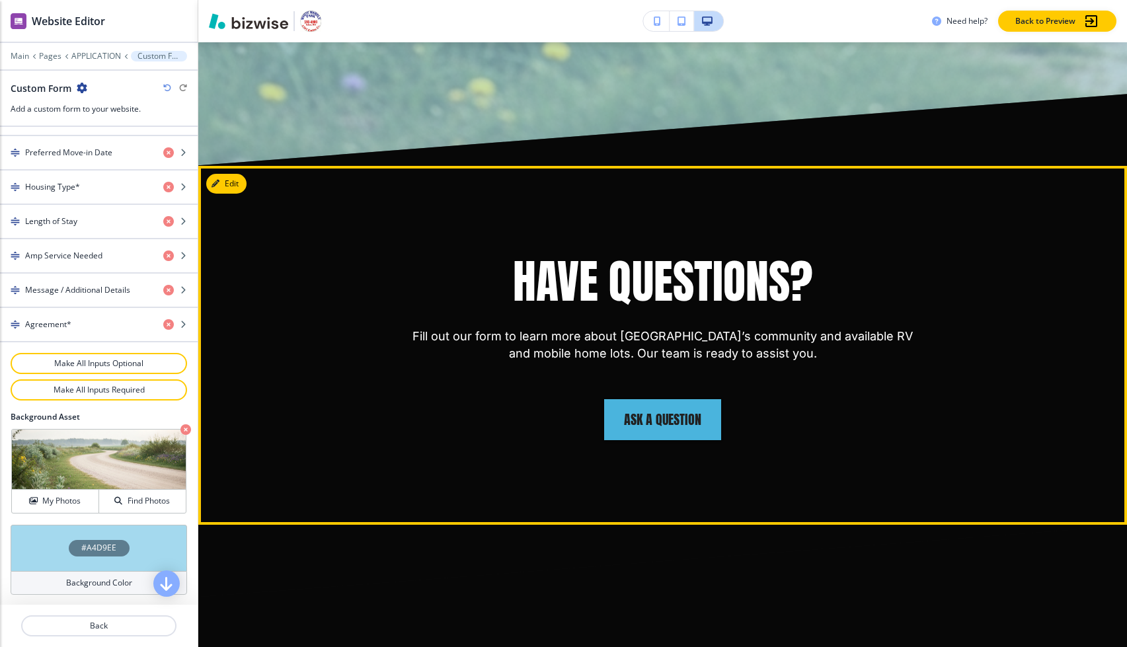
scroll to position [1540, 0]
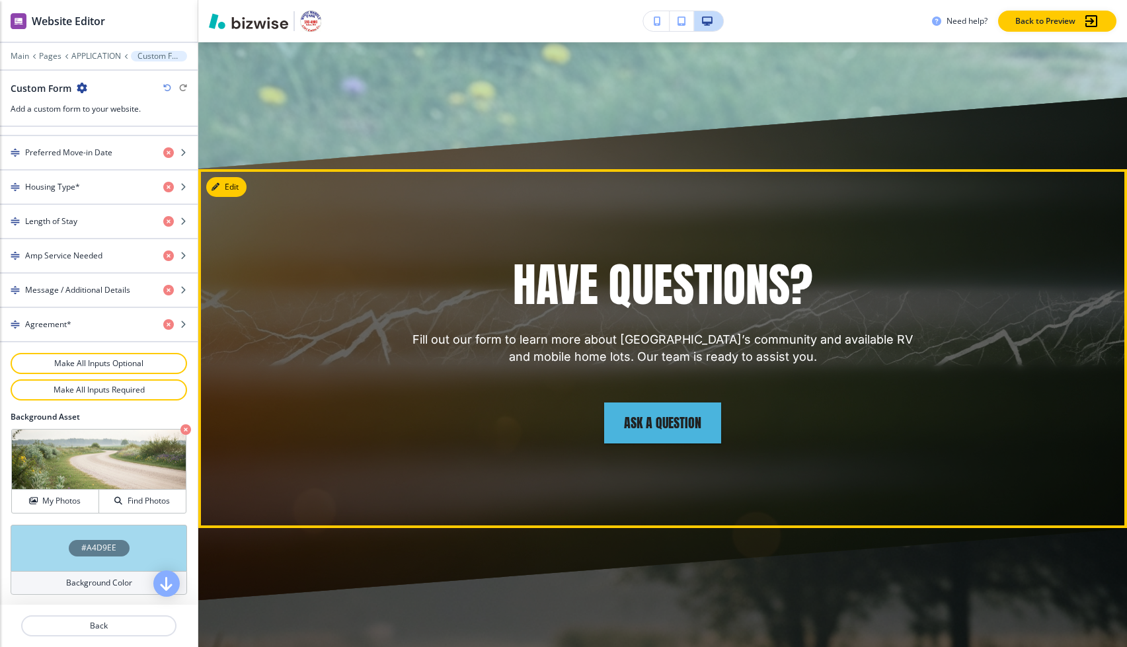
click at [357, 254] on div "Have Questions? Fill out our form to learn more about White Marble Park’s commu…" at bounding box center [663, 310] width 772 height 112
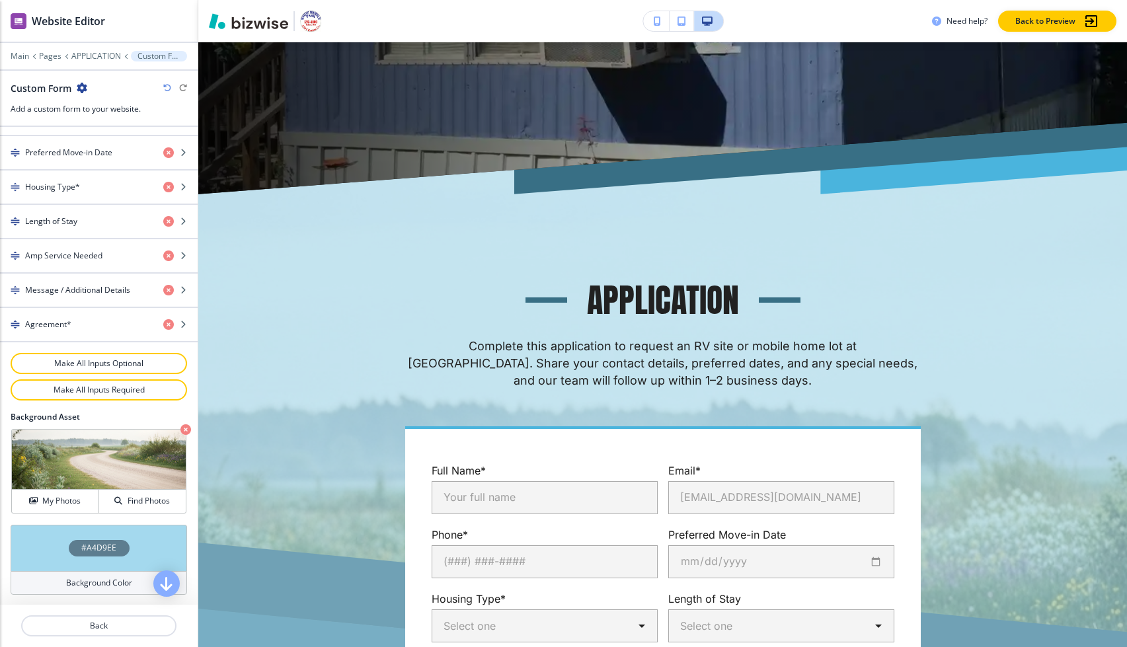
scroll to position [626, 0]
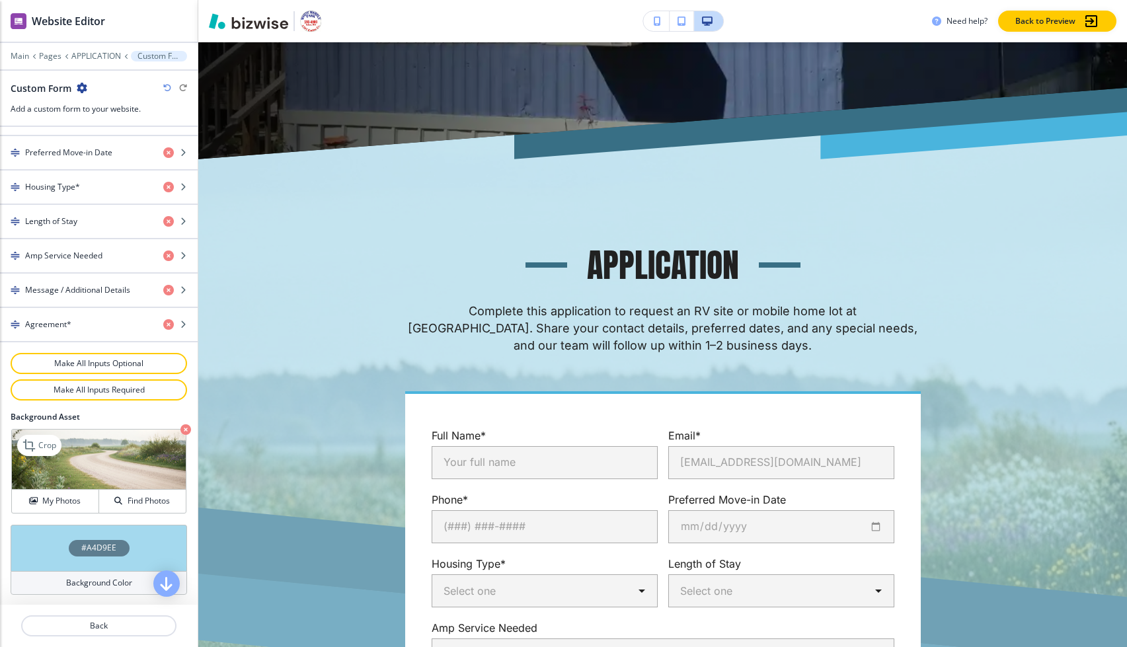
click at [186, 426] on icon "button" at bounding box center [185, 429] width 11 height 11
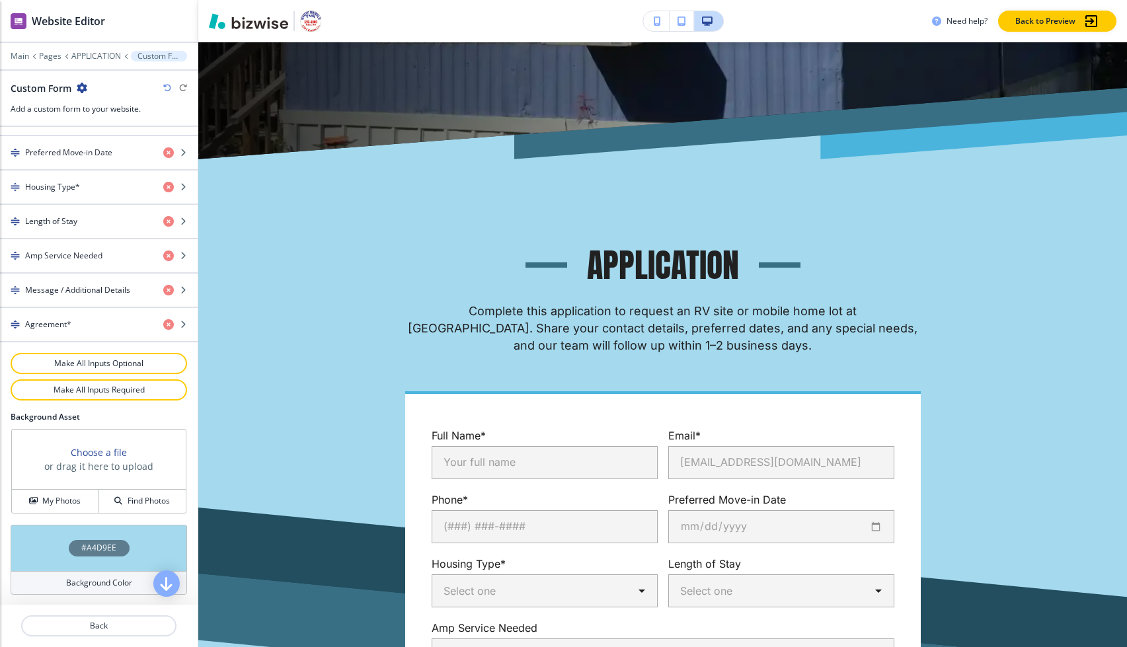
click at [105, 455] on h3 "Choose a file" at bounding box center [99, 452] width 56 height 14
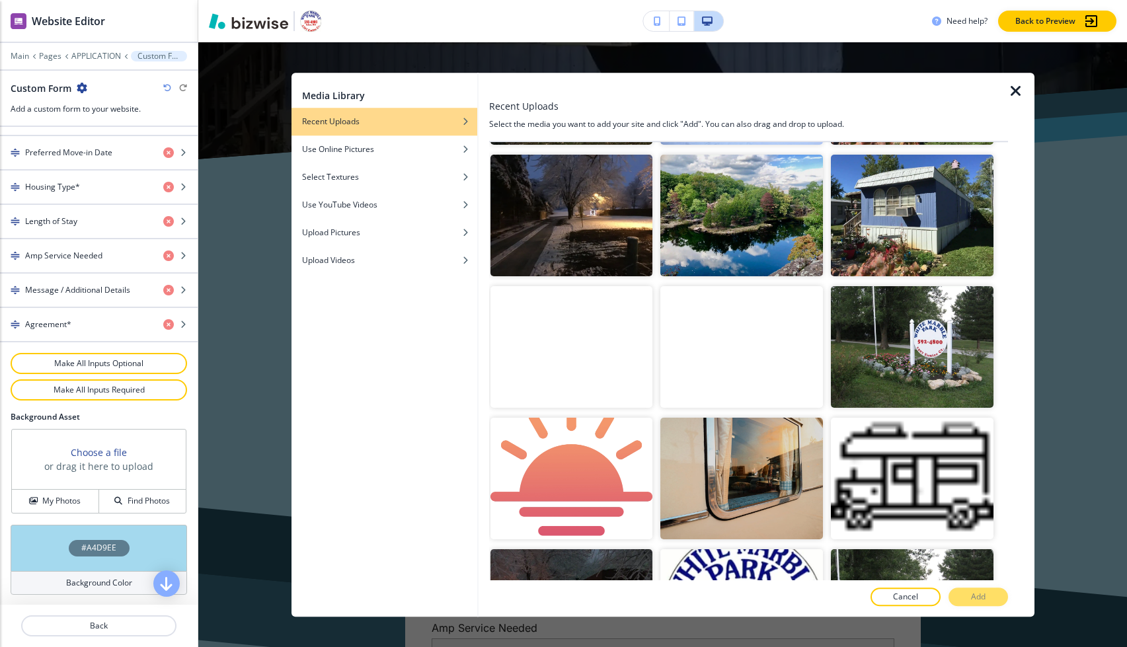
scroll to position [531, 0]
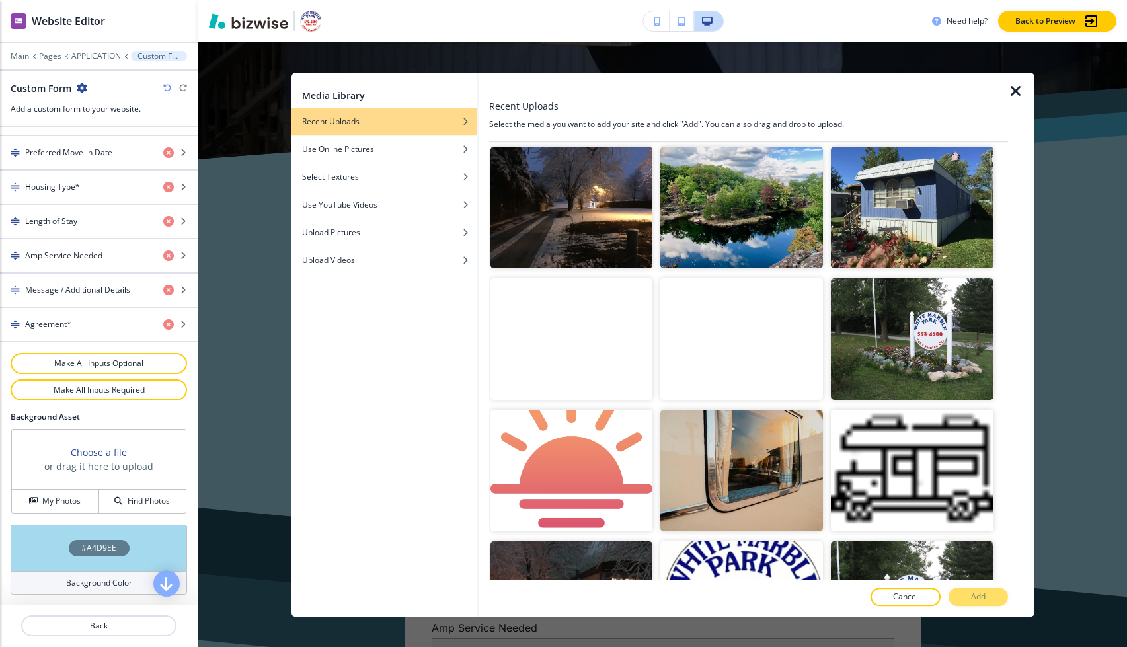
click at [718, 321] on video "button" at bounding box center [741, 339] width 163 height 122
click at [978, 595] on p "Add" at bounding box center [978, 597] width 15 height 12
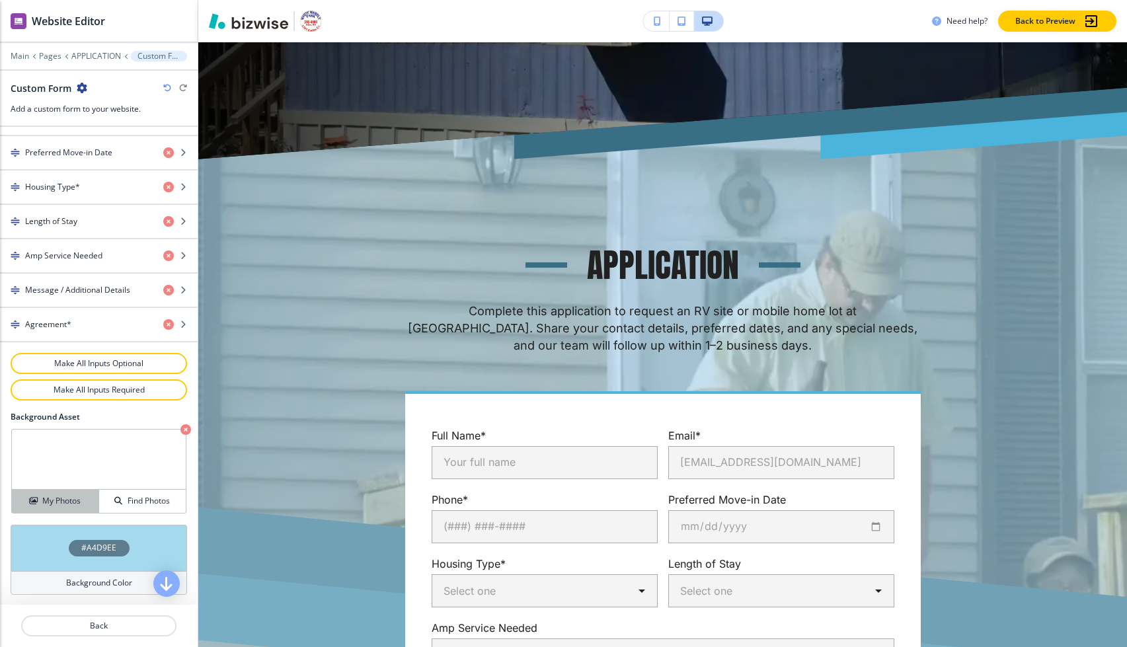
click at [64, 503] on h4 "My Photos" at bounding box center [61, 501] width 38 height 12
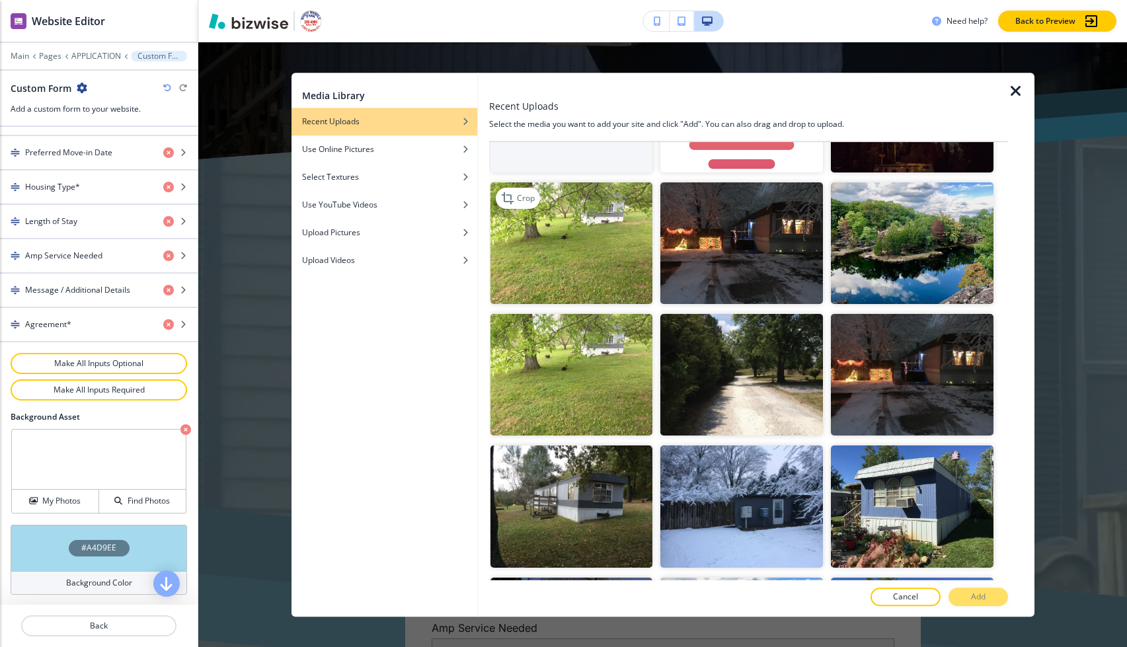
scroll to position [116, 0]
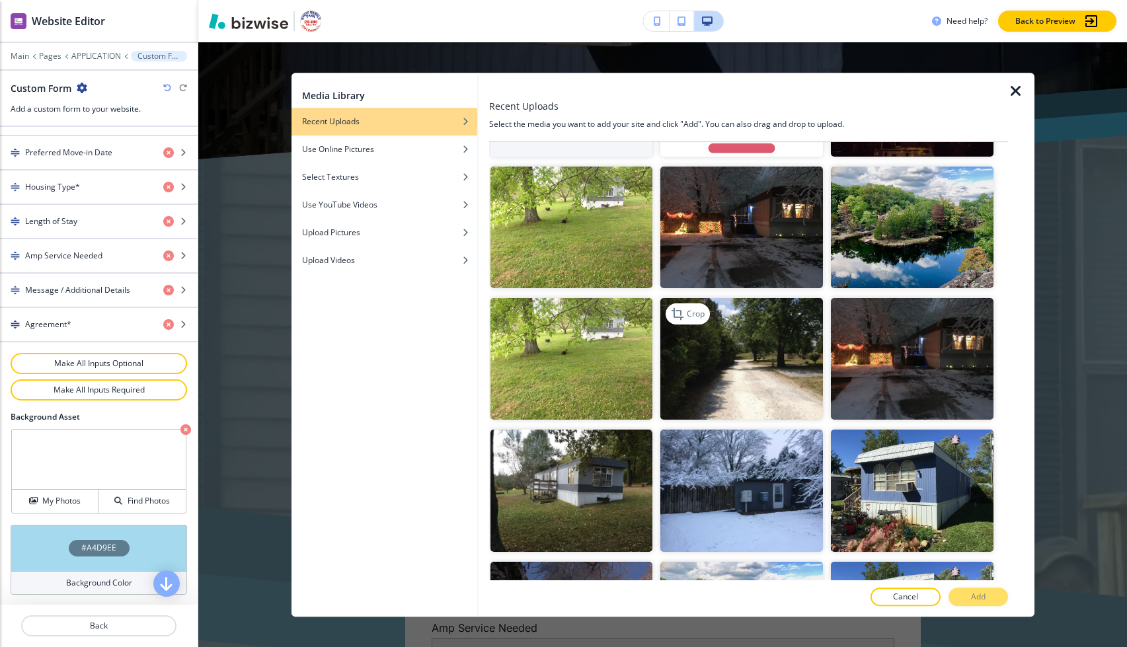
click at [762, 375] on img "button" at bounding box center [741, 359] width 163 height 122
click at [975, 597] on p "Add" at bounding box center [978, 597] width 15 height 12
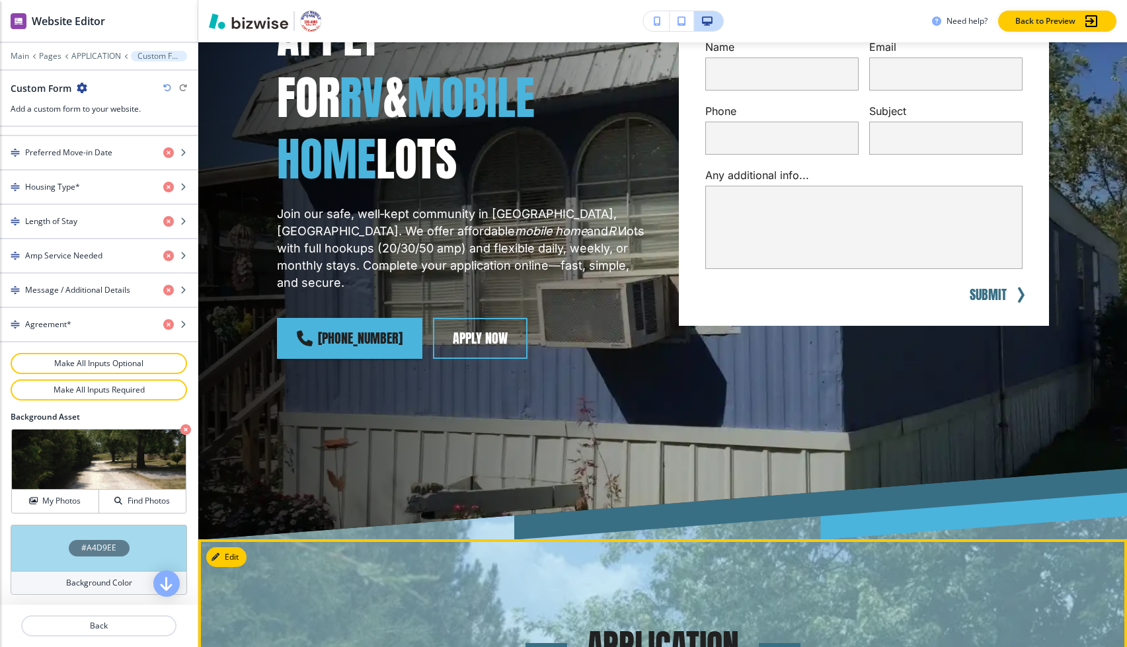
scroll to position [0, 0]
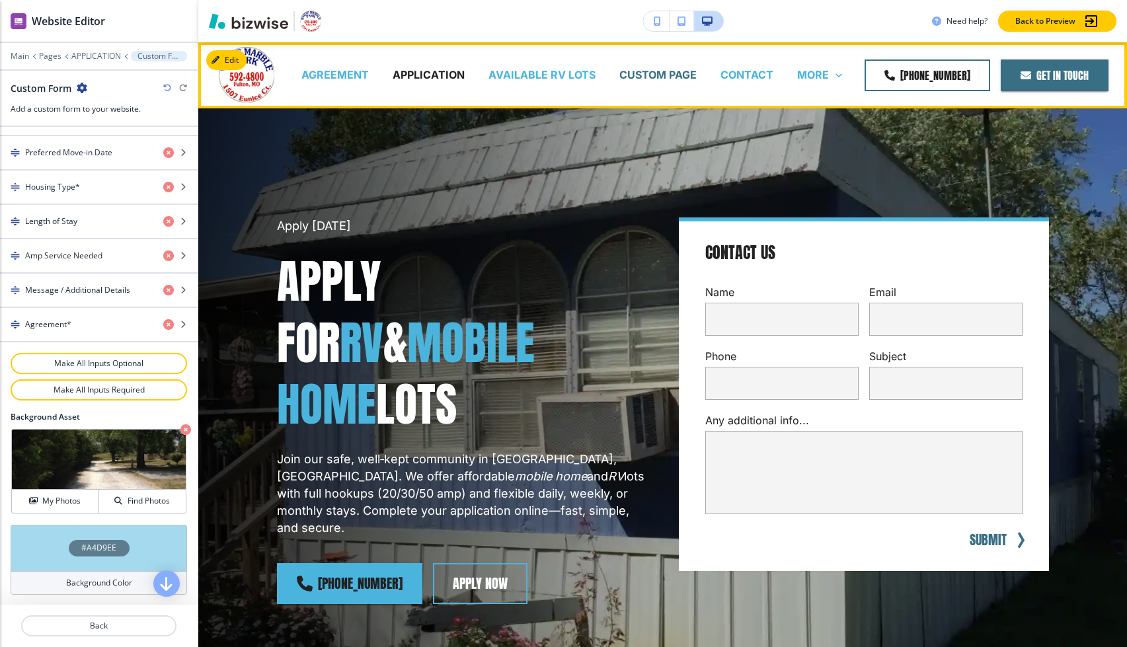
click at [654, 73] on p "CUSTOM PAGE" at bounding box center [657, 74] width 77 height 15
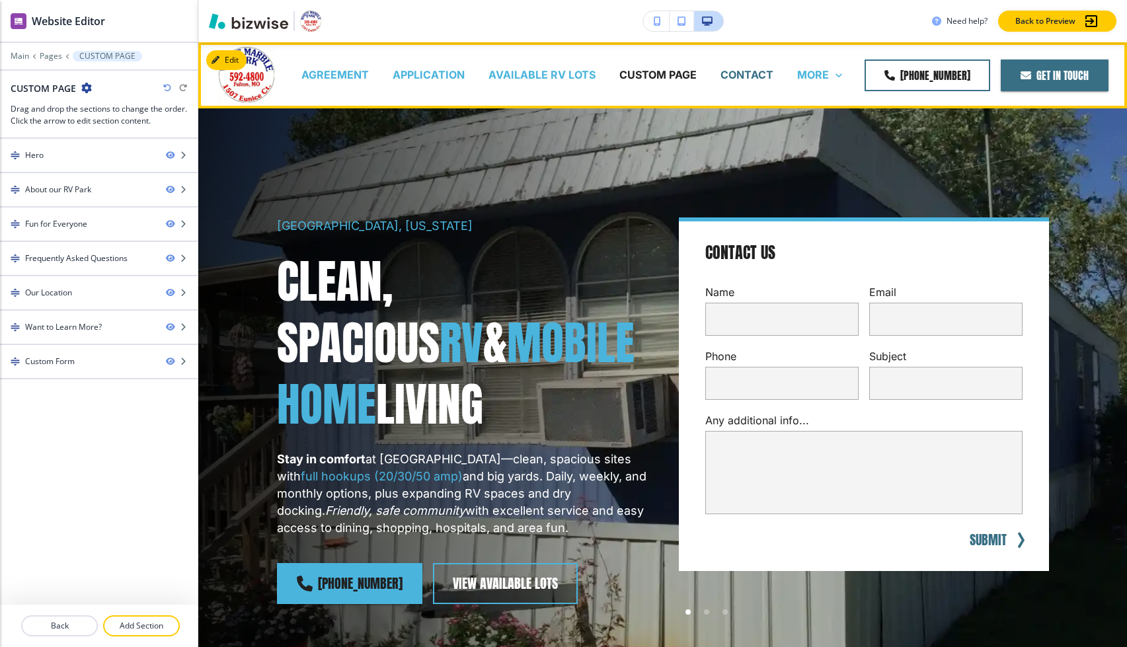
click at [751, 76] on p "CONTACT" at bounding box center [746, 74] width 53 height 15
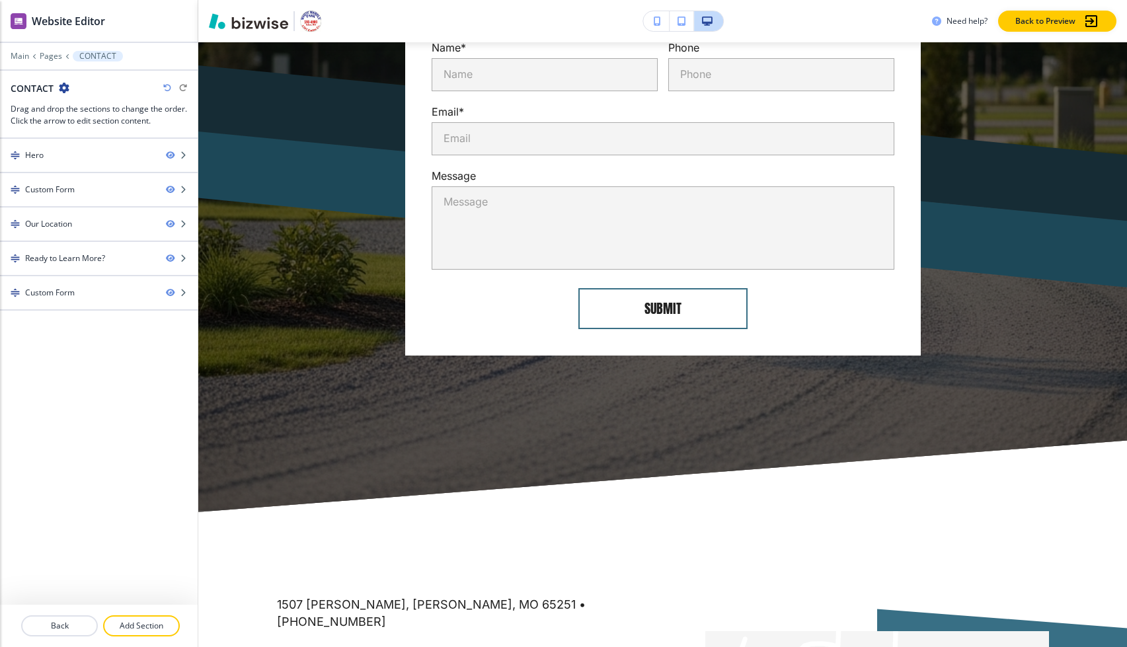
scroll to position [907, 0]
